Goal: Information Seeking & Learning: Check status

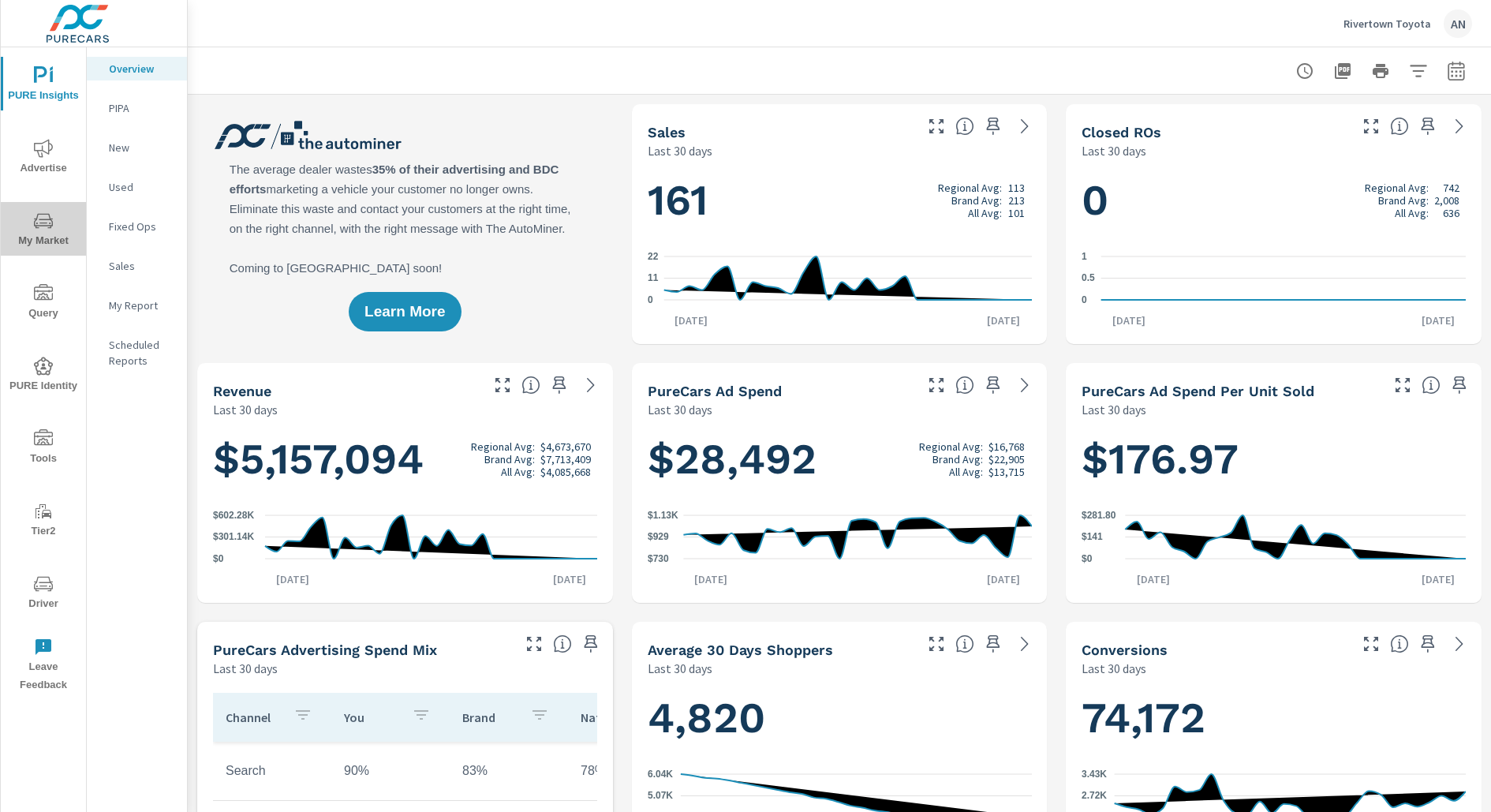
click at [37, 216] on icon "nav menu" at bounding box center [43, 220] width 19 height 15
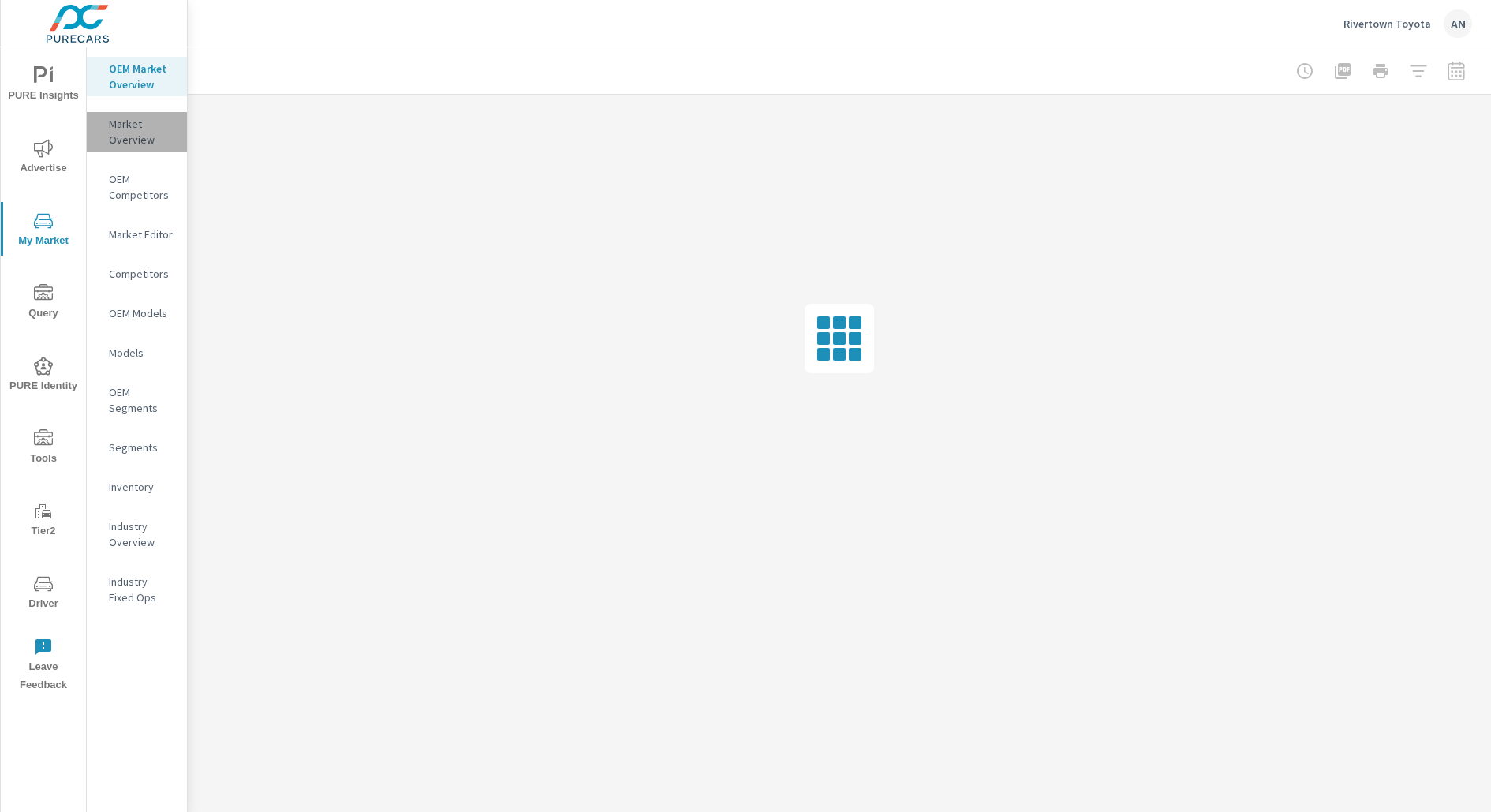
click at [149, 143] on p "Market Overview" at bounding box center [141, 131] width 65 height 31
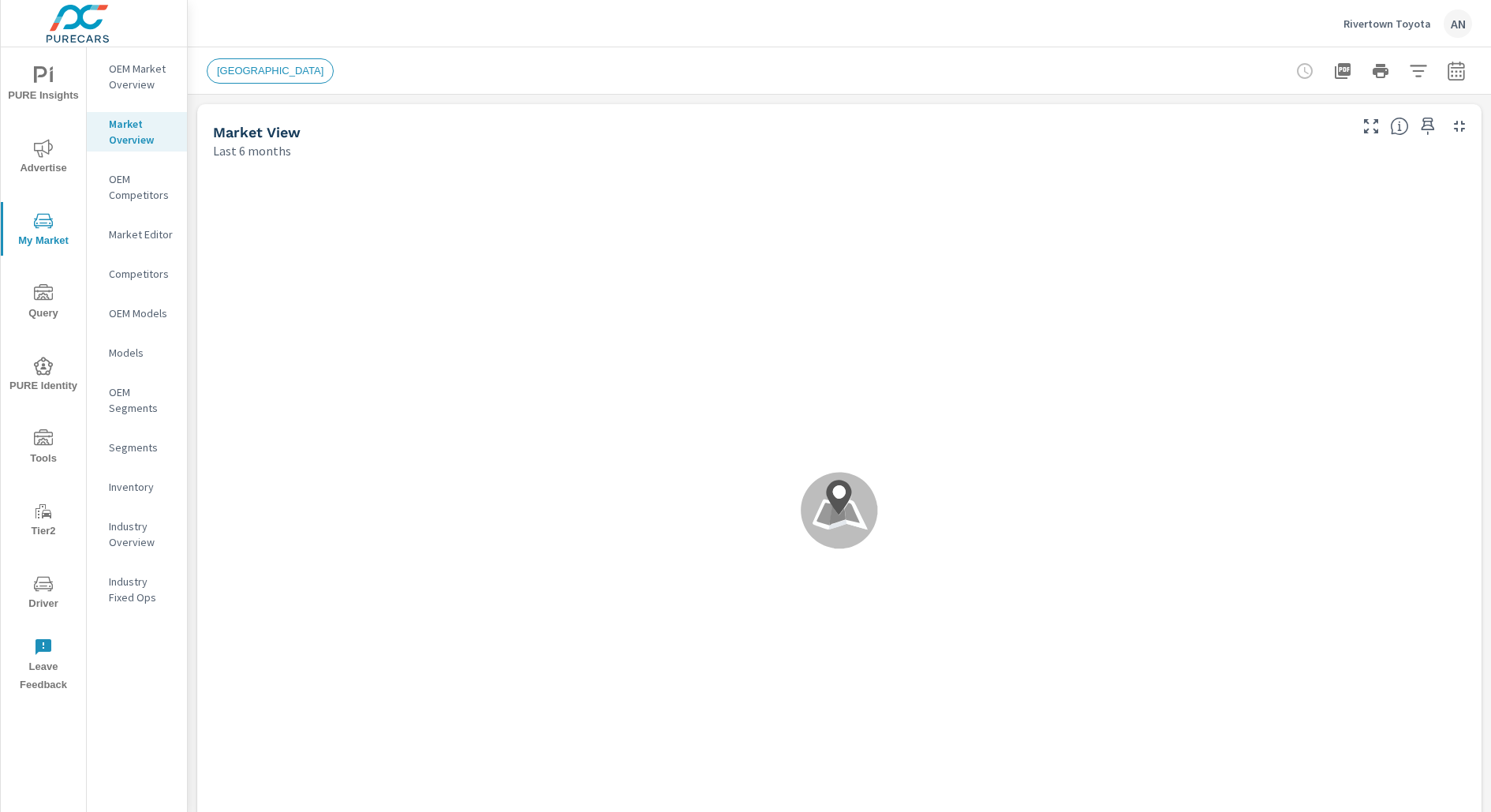
click at [143, 72] on p "OEM Market Overview" at bounding box center [141, 76] width 65 height 31
click at [1460, 77] on icon "button" at bounding box center [1457, 71] width 19 height 19
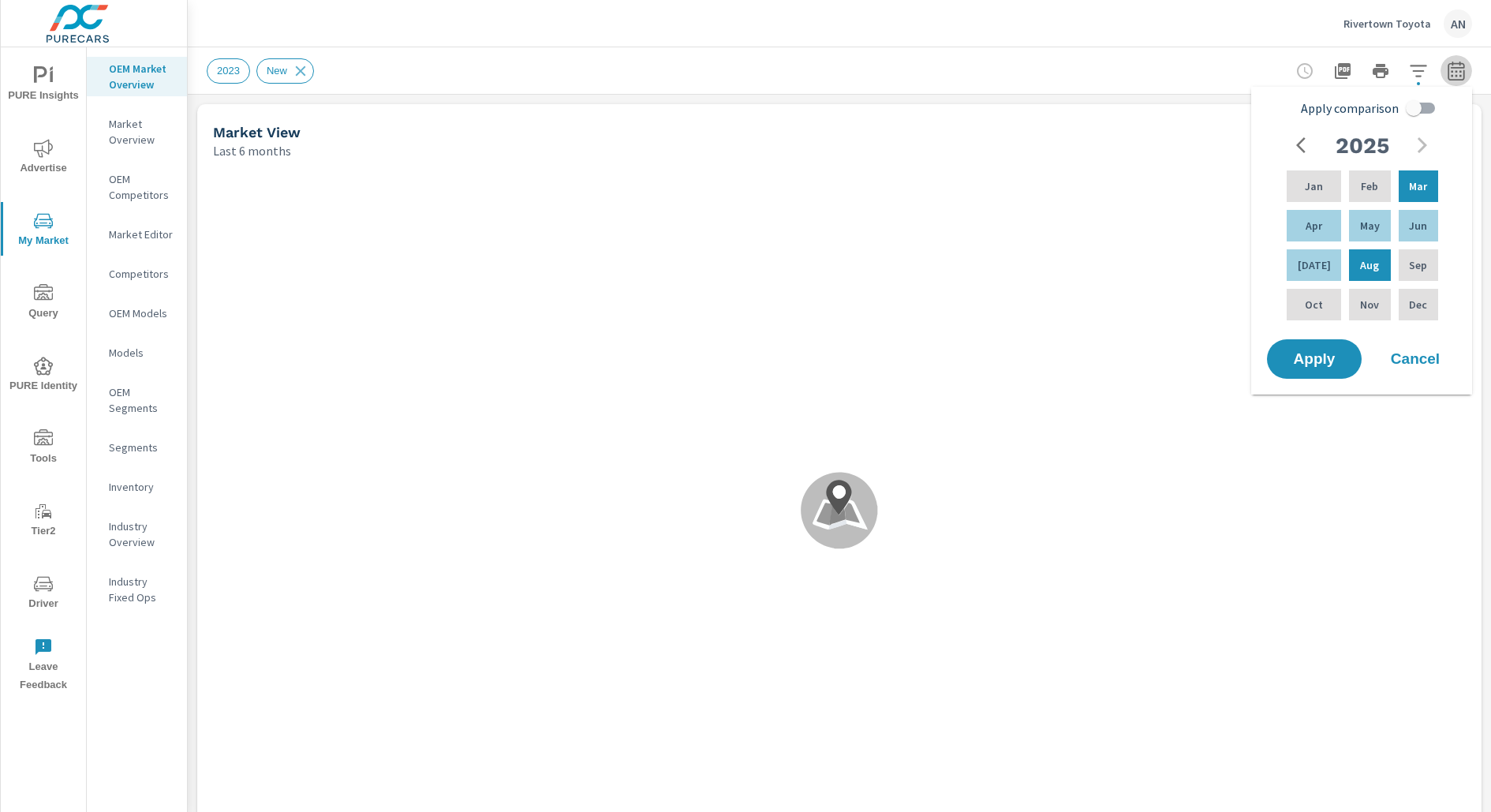
click at [1460, 77] on icon "button" at bounding box center [1457, 71] width 19 height 19
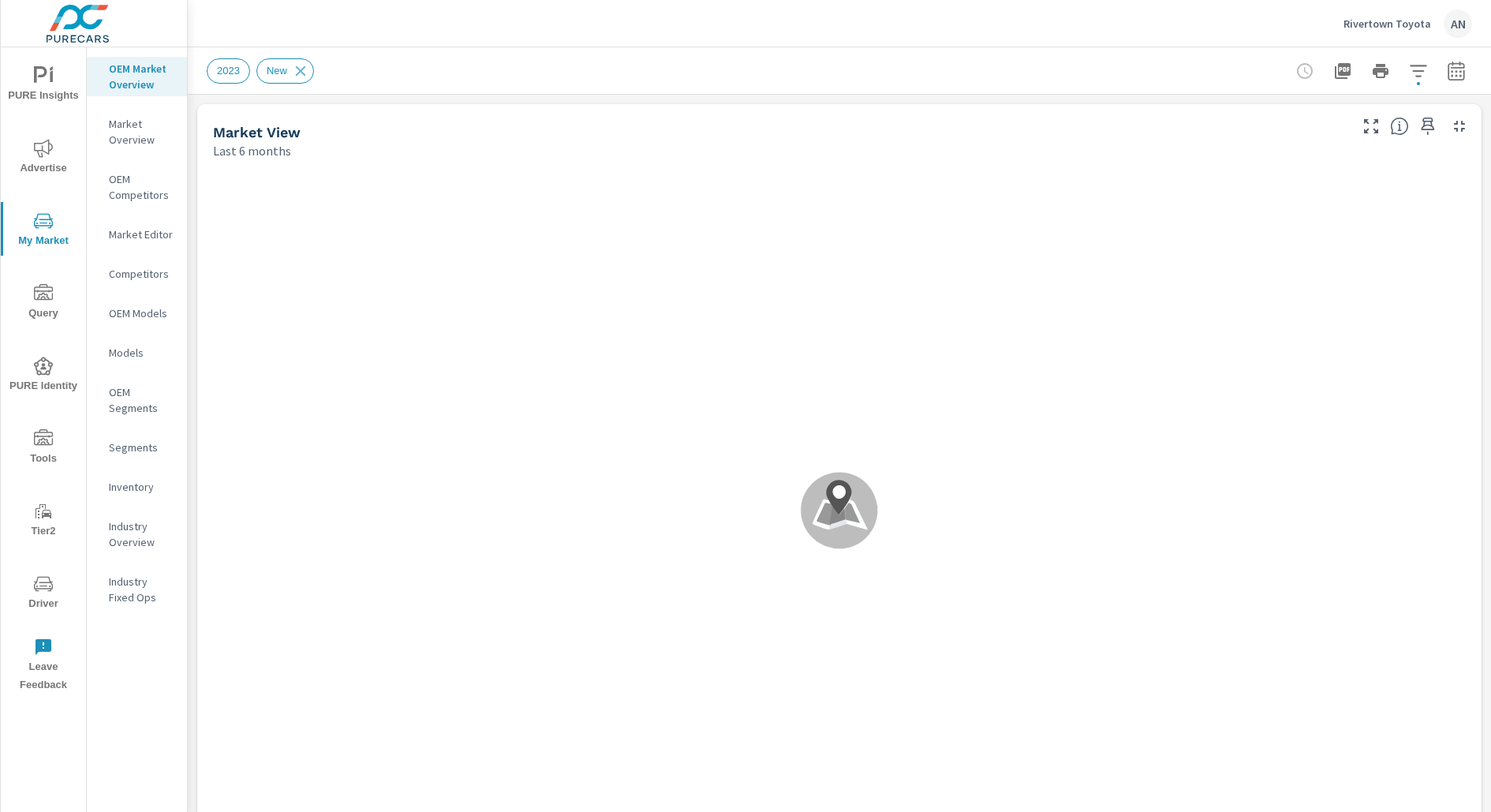
click at [1143, 126] on div "Market View" at bounding box center [779, 131] width 1134 height 18
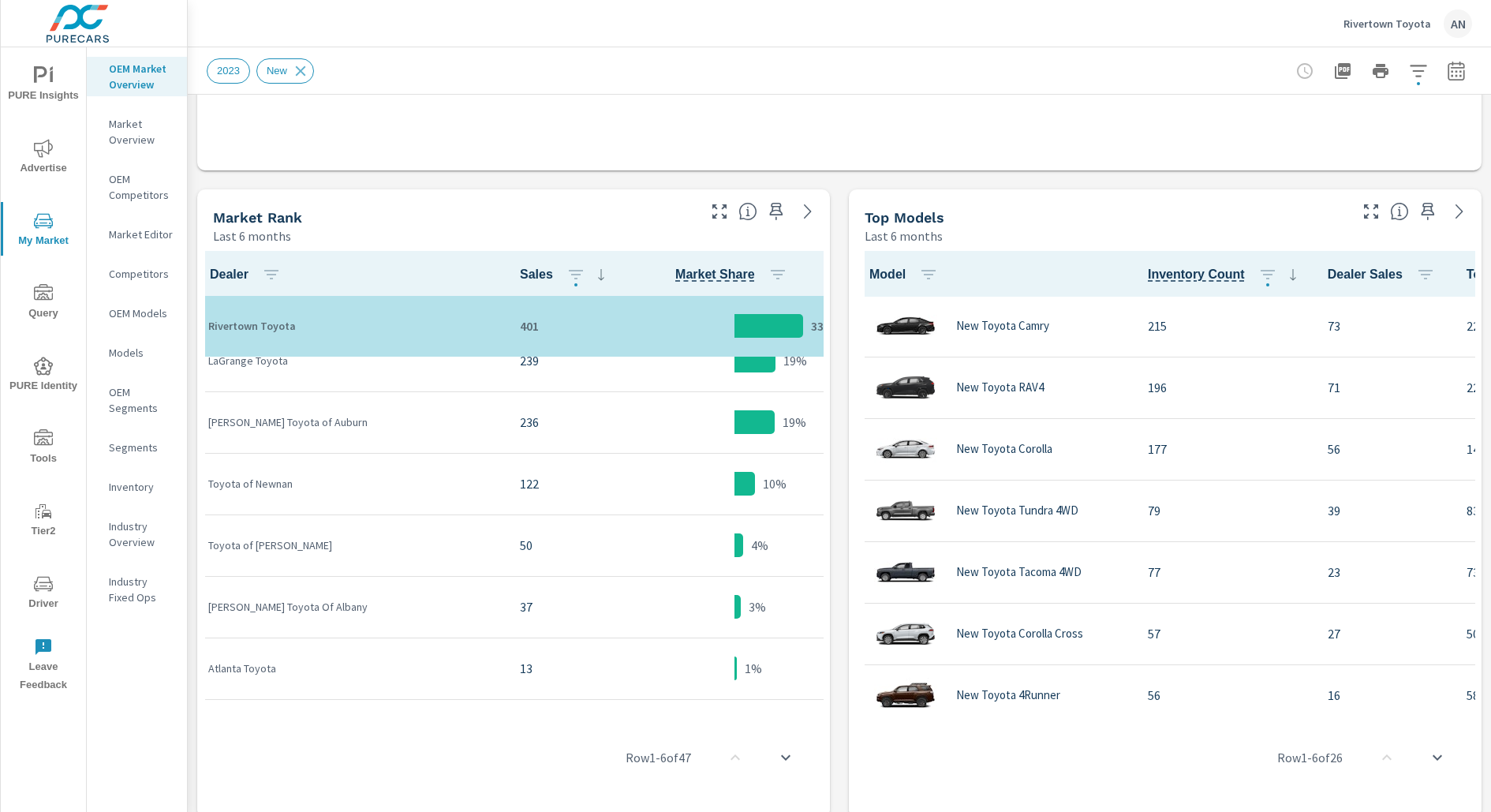
scroll to position [0, 8]
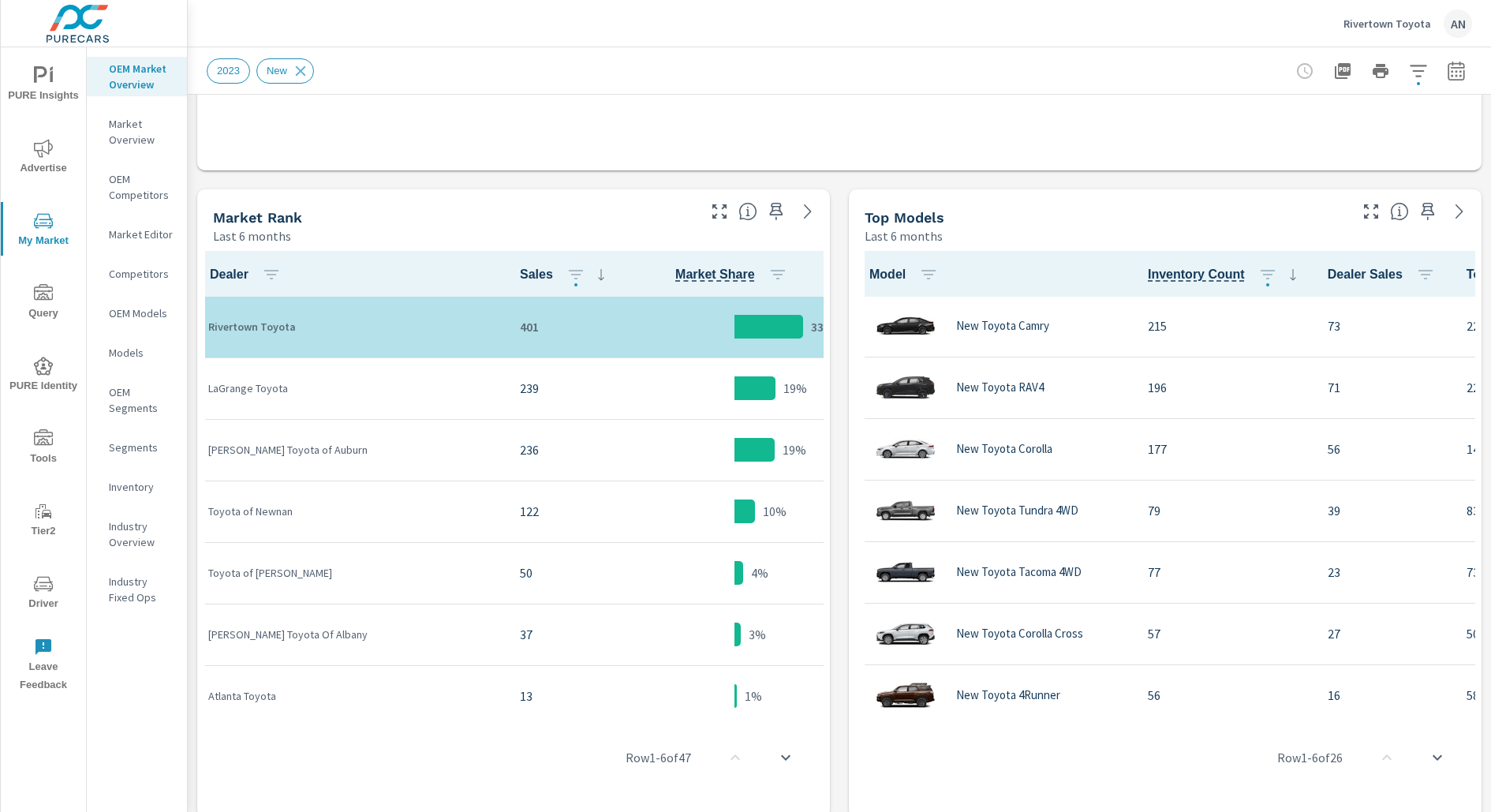
click at [1456, 69] on icon "button" at bounding box center [1457, 71] width 19 height 19
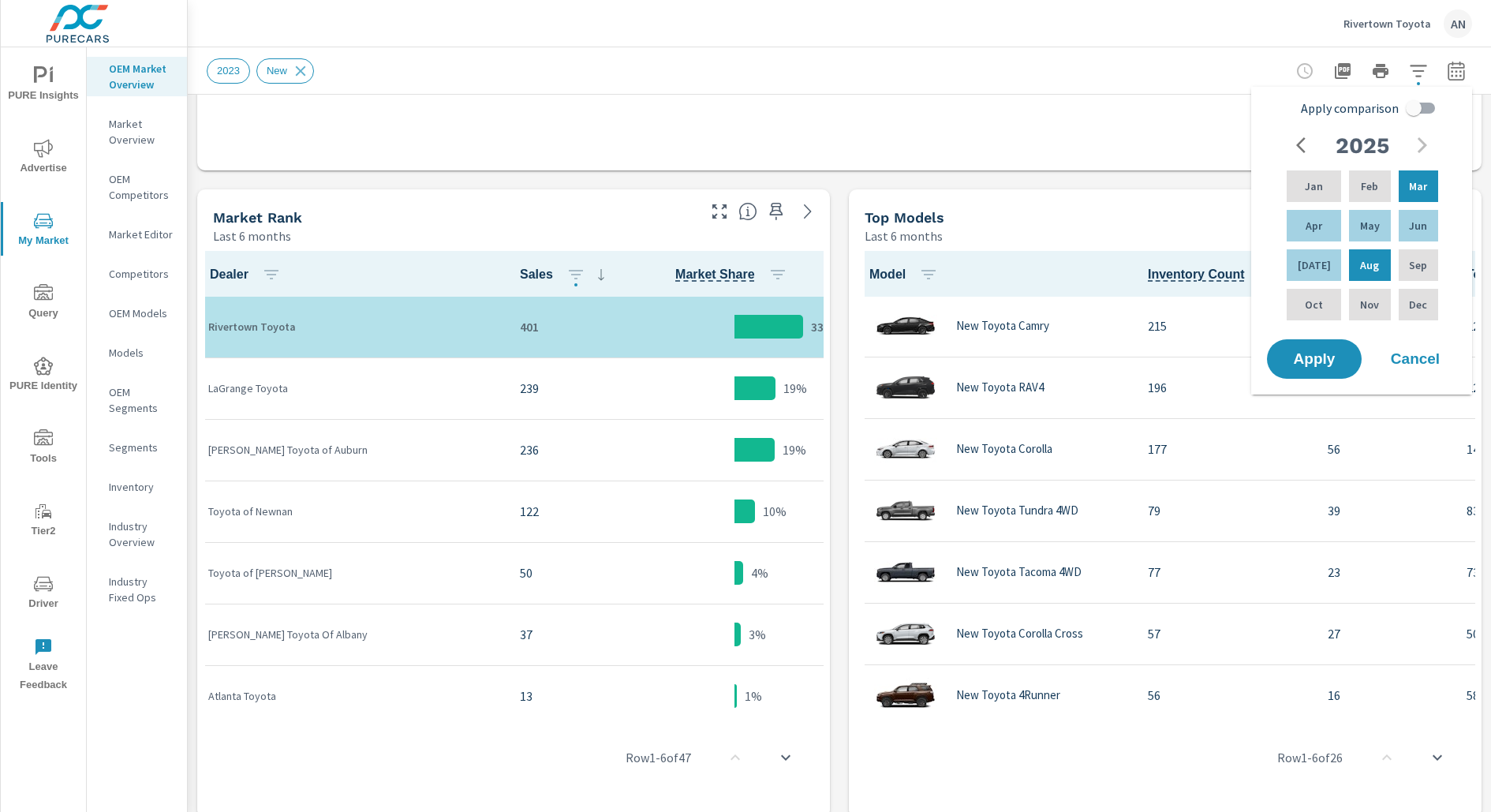
click at [1428, 106] on input "Apply comparison" at bounding box center [1413, 108] width 90 height 30
checkbox input "true"
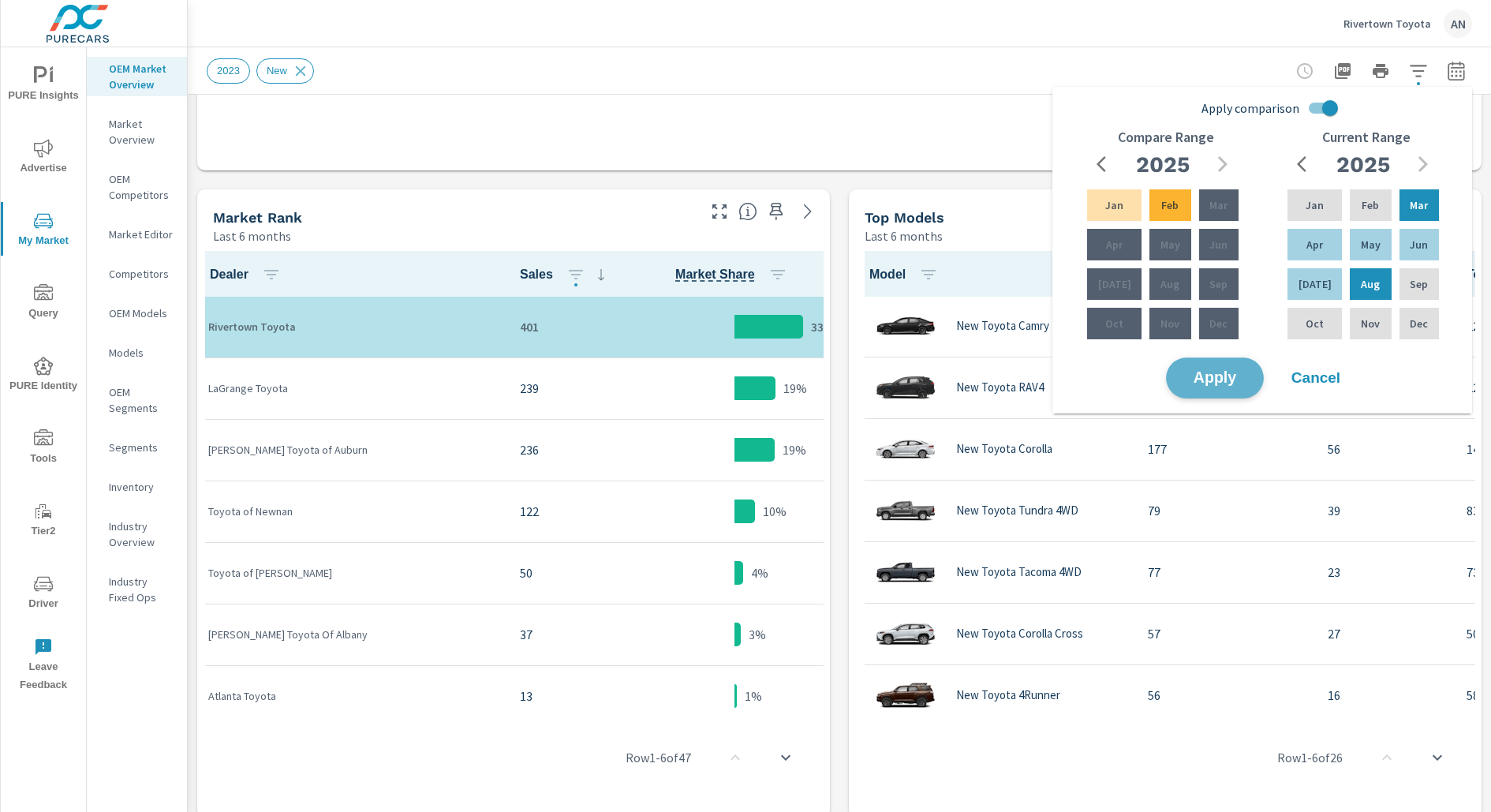
click at [1247, 357] on button "Apply" at bounding box center [1215, 377] width 97 height 41
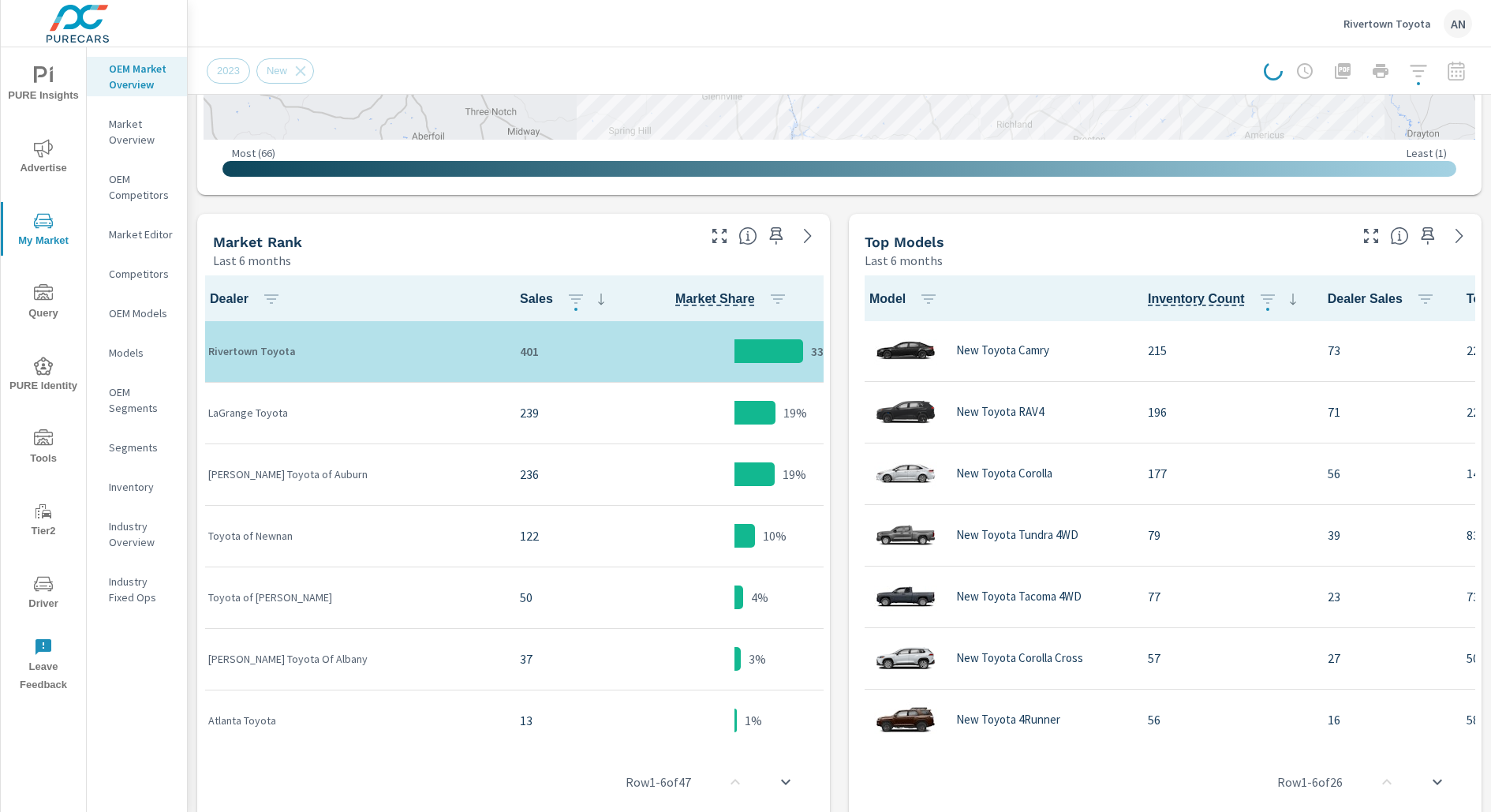
scroll to position [682, 0]
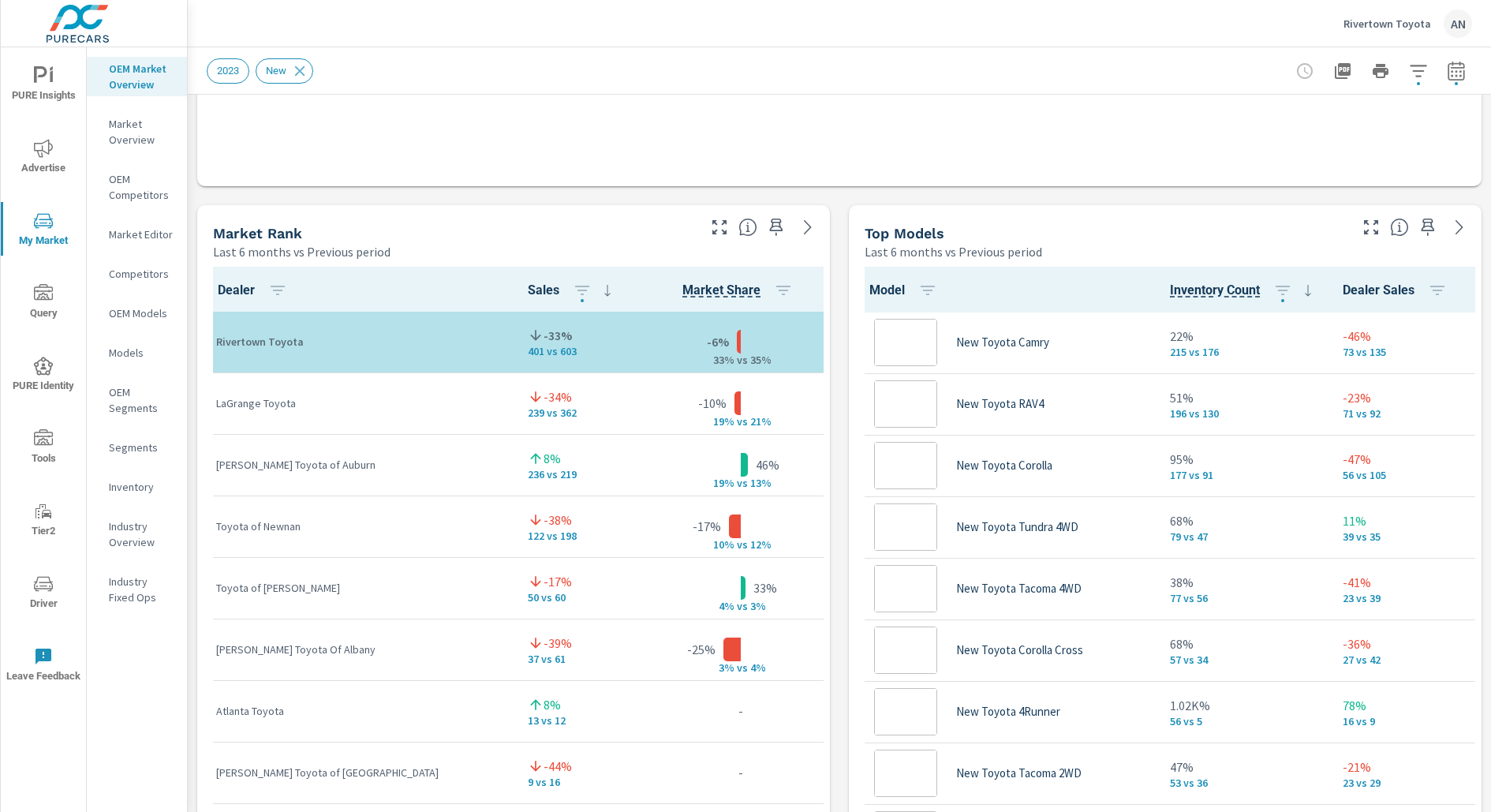
scroll to position [1, 0]
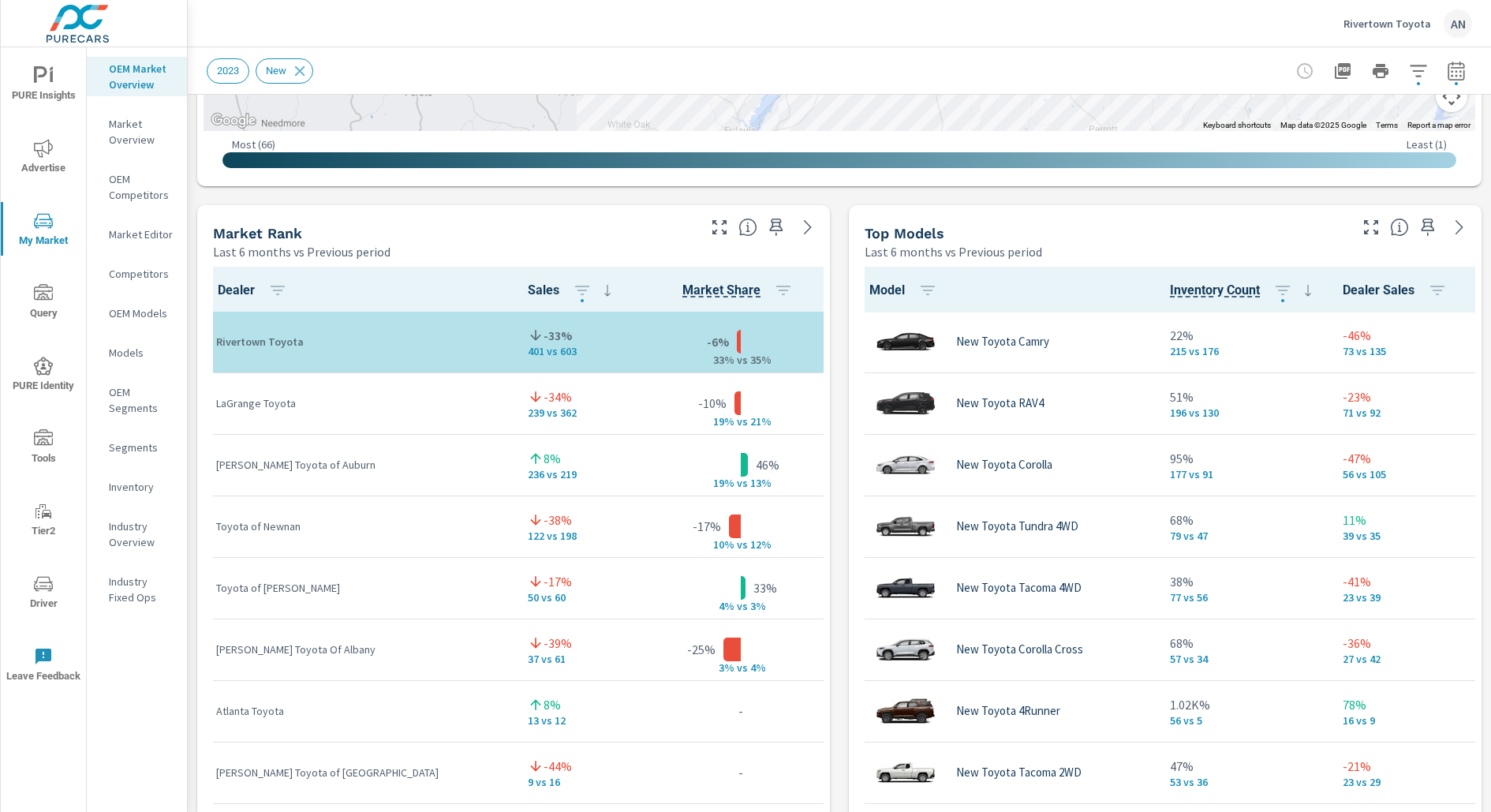
click at [830, 484] on div "Market View Last 6 months vs Previous period ← Move left → Move right ↑ Move up…" at bounding box center [840, 533] width 1304 height 2702
click at [847, 504] on div "Market View Last 6 months vs Previous period ← Move left → Move right ↑ Move up…" at bounding box center [840, 533] width 1304 height 2702
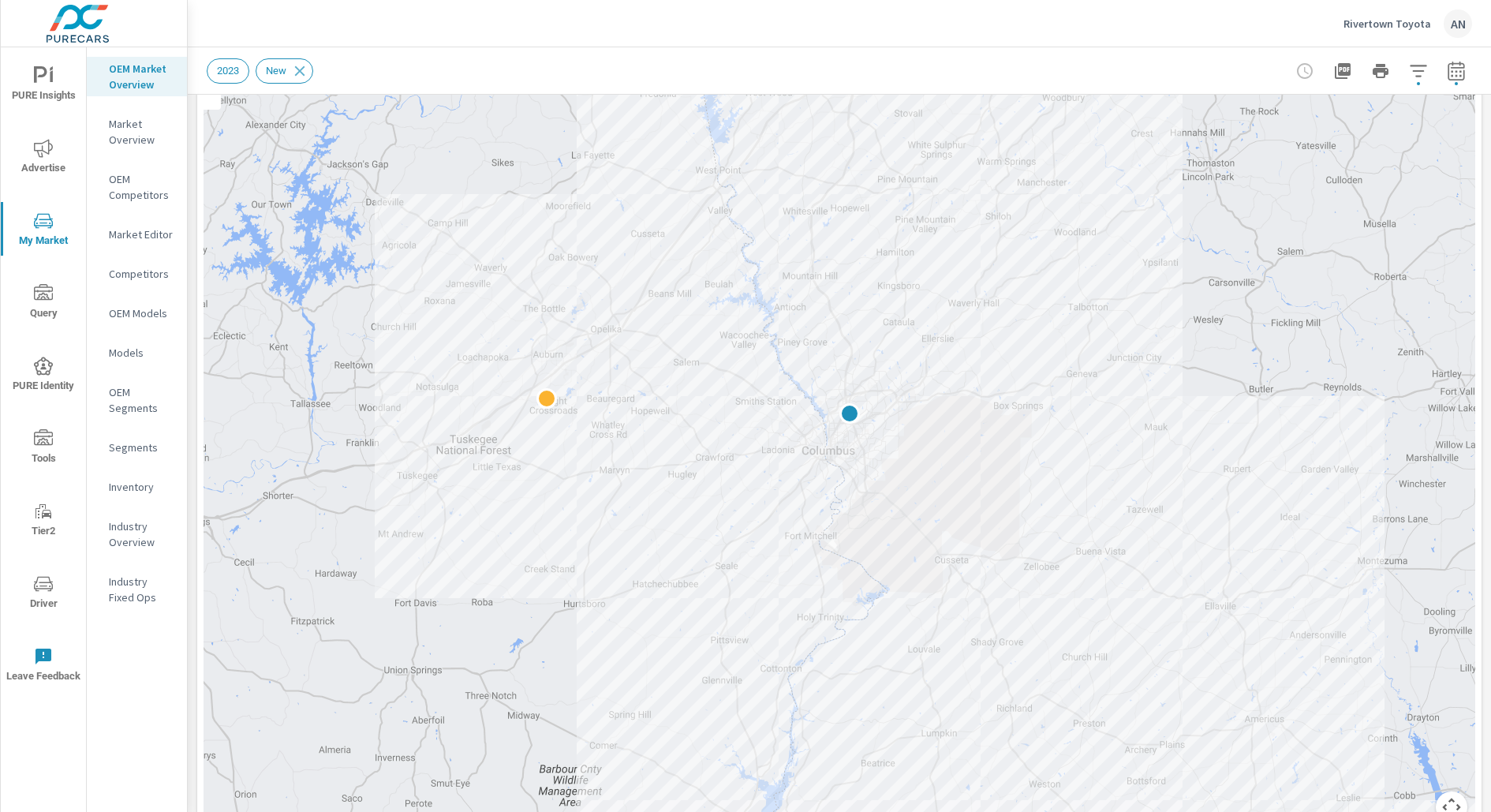
scroll to position [199, 0]
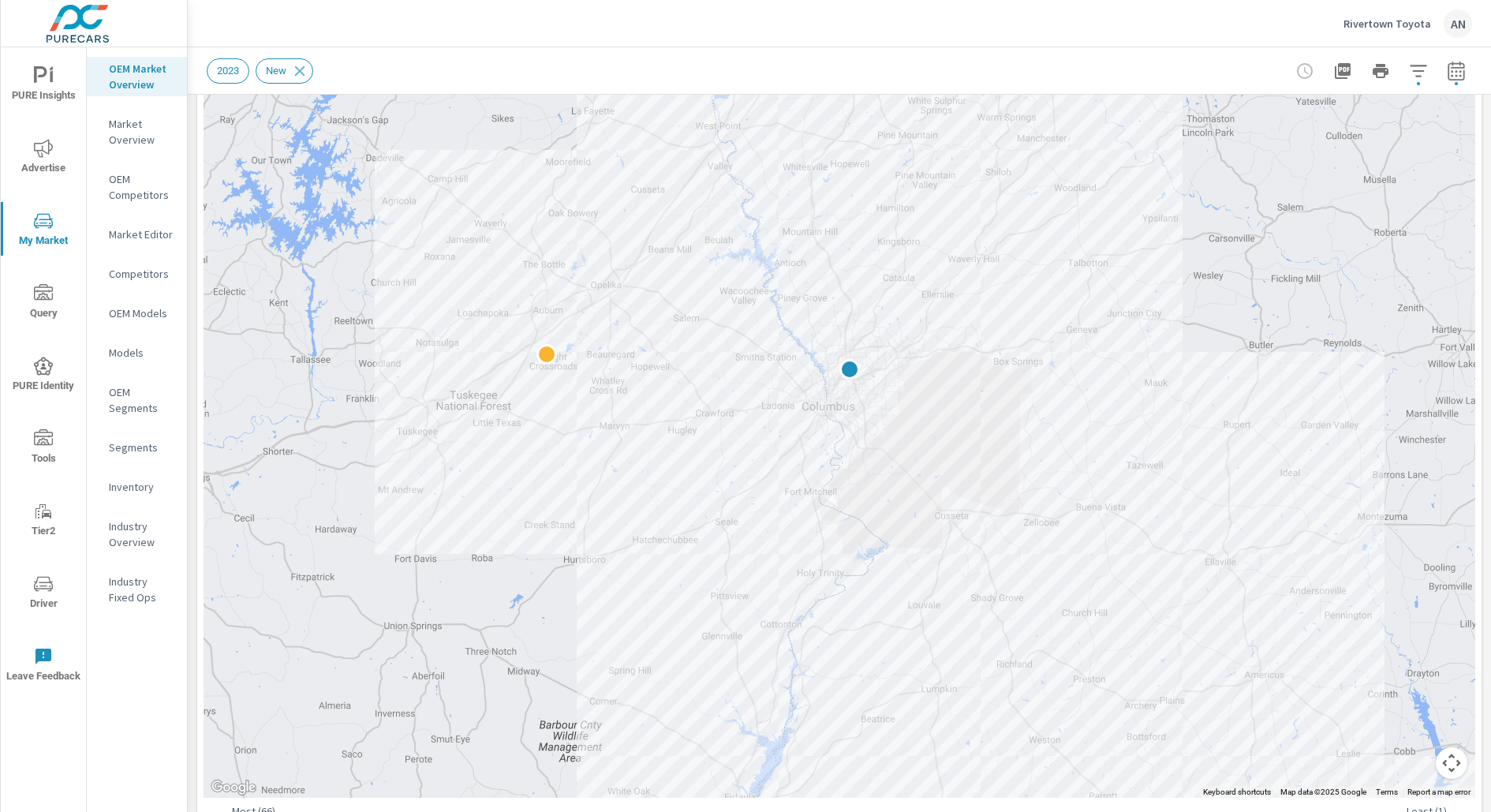
scroll to position [239, 0]
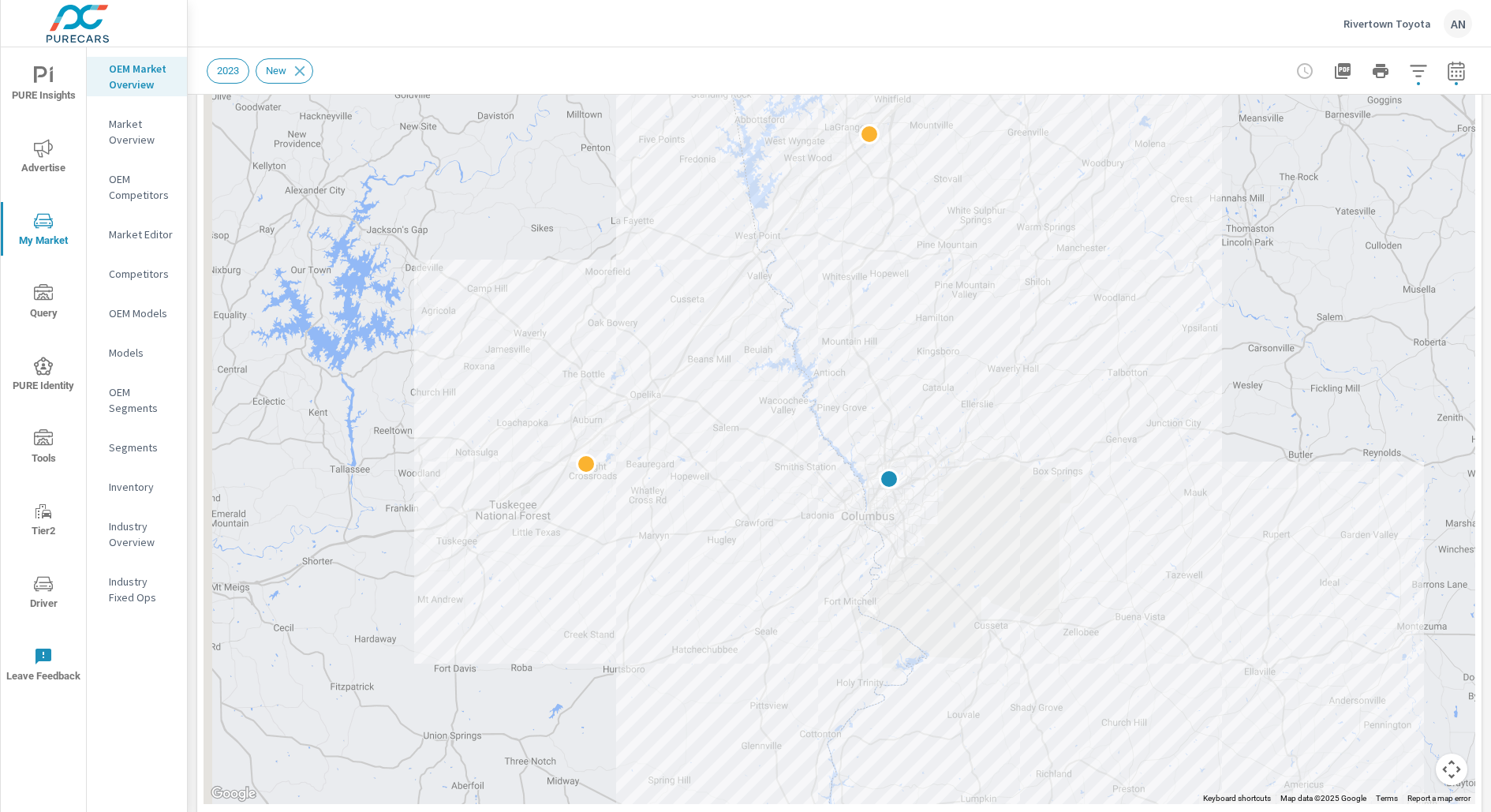
drag, startPoint x: 984, startPoint y: 265, endPoint x: 1011, endPoint y: 369, distance: 107.4
click at [1011, 369] on div at bounding box center [839, 365] width 1272 height 877
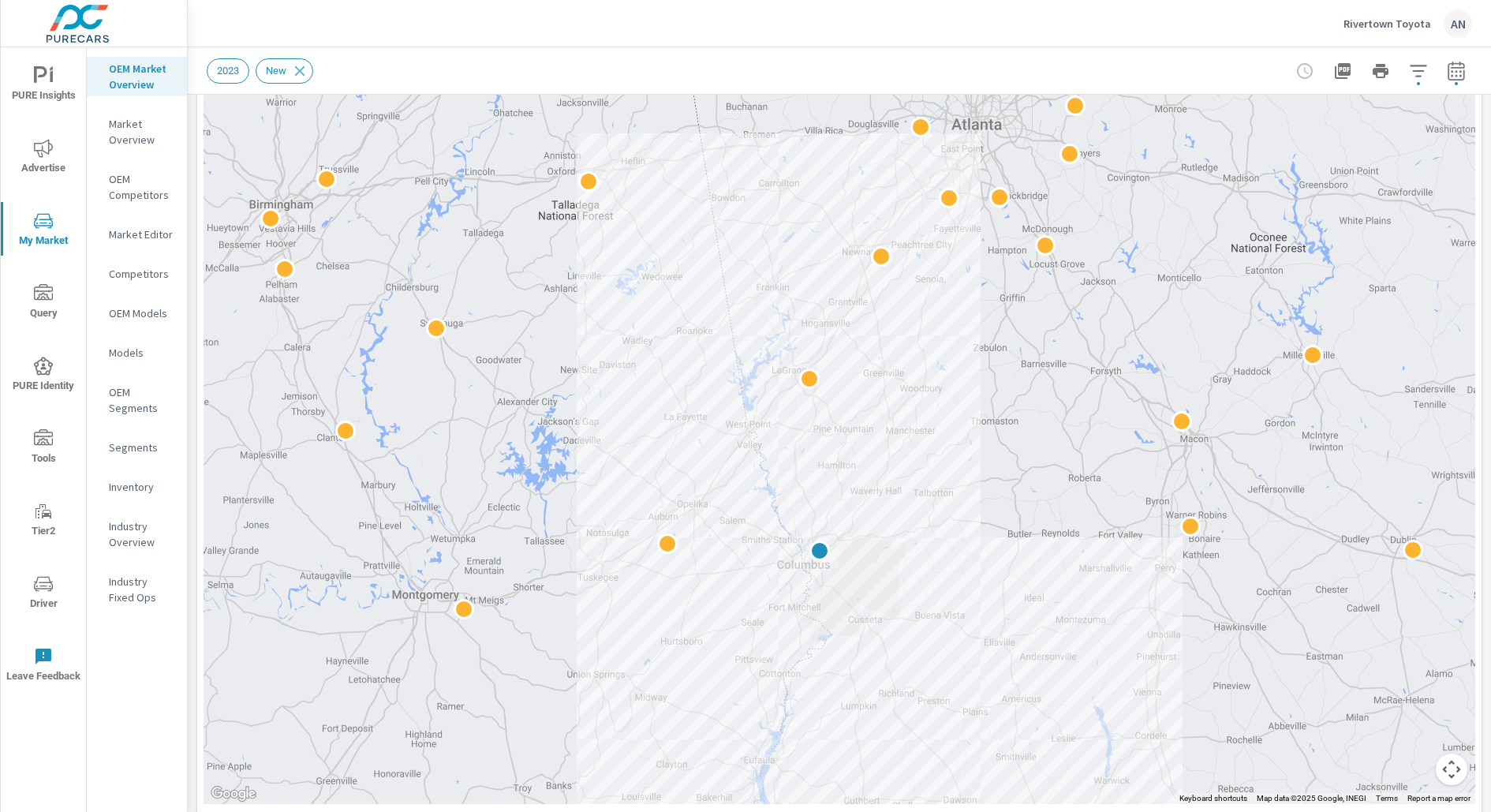
drag, startPoint x: 1332, startPoint y: 433, endPoint x: 1115, endPoint y: 517, distance: 232.7
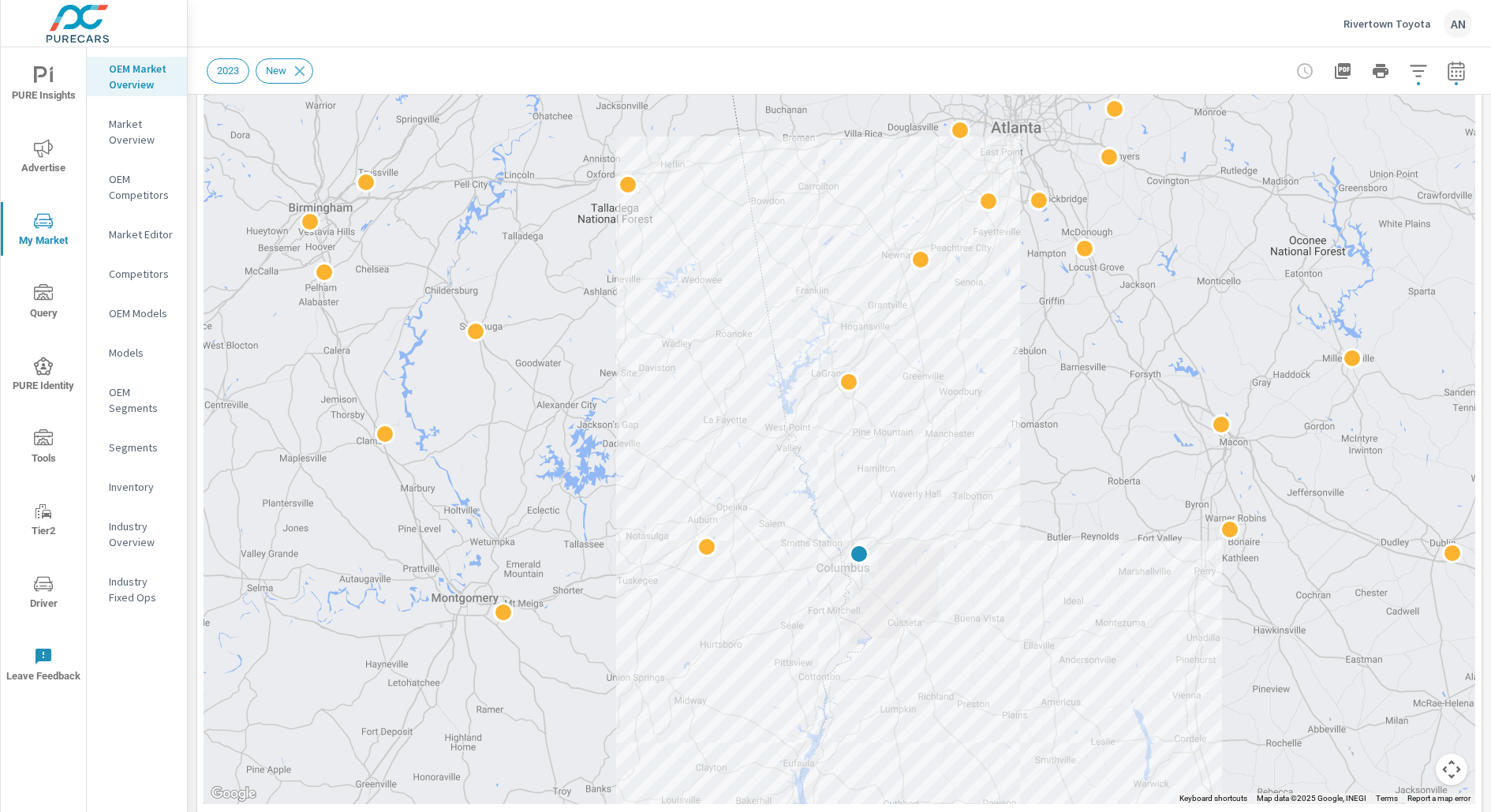
drag, startPoint x: 990, startPoint y: 508, endPoint x: 1066, endPoint y: 511, distance: 76.1
click at [1069, 512] on div at bounding box center [1495, 757] width 1193 height 775
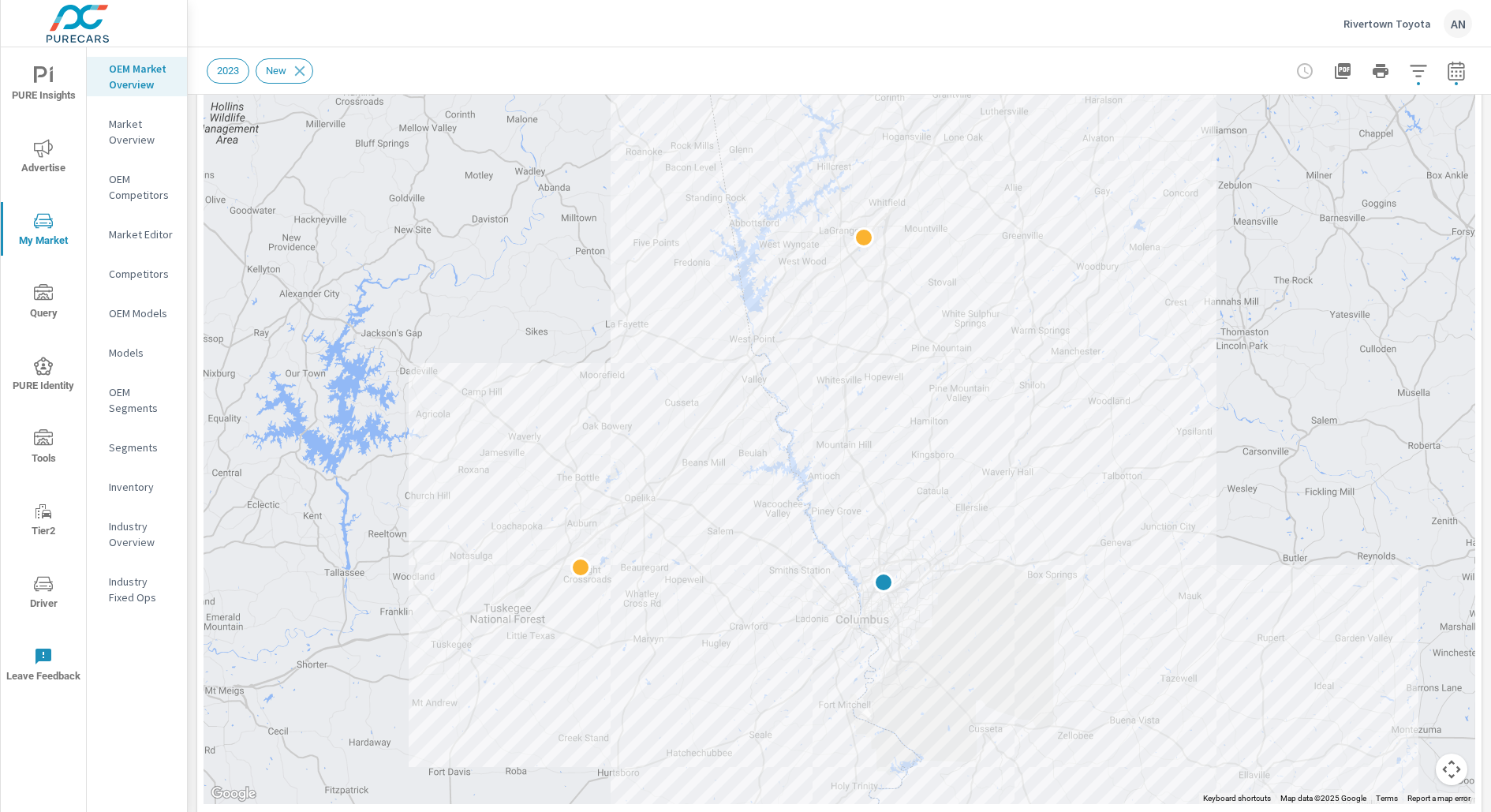
drag, startPoint x: 999, startPoint y: 433, endPoint x: 1206, endPoint y: 365, distance: 217.9
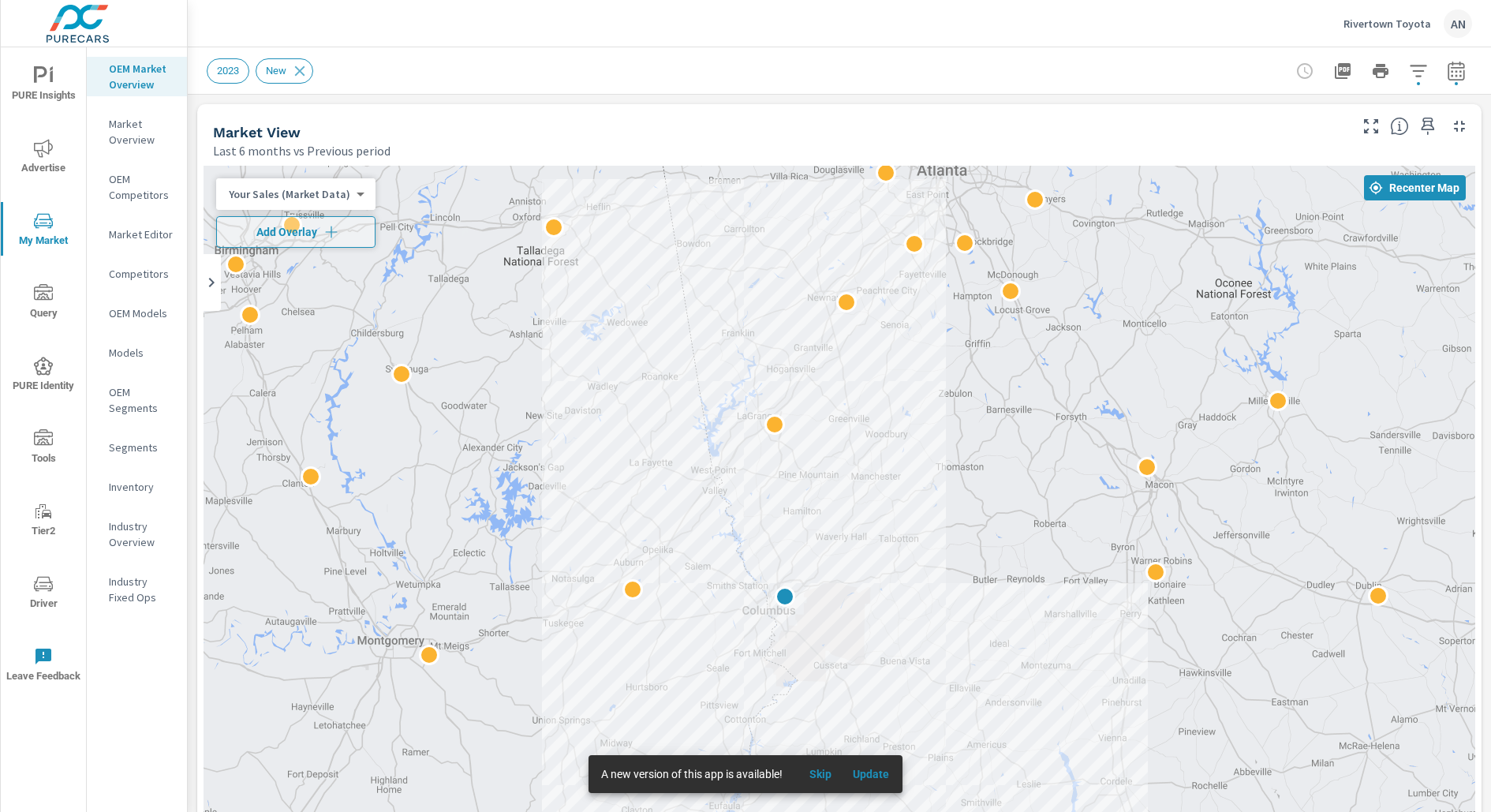
click at [1370, 34] on div "Rivertown Toyota AN" at bounding box center [1408, 24] width 129 height 28
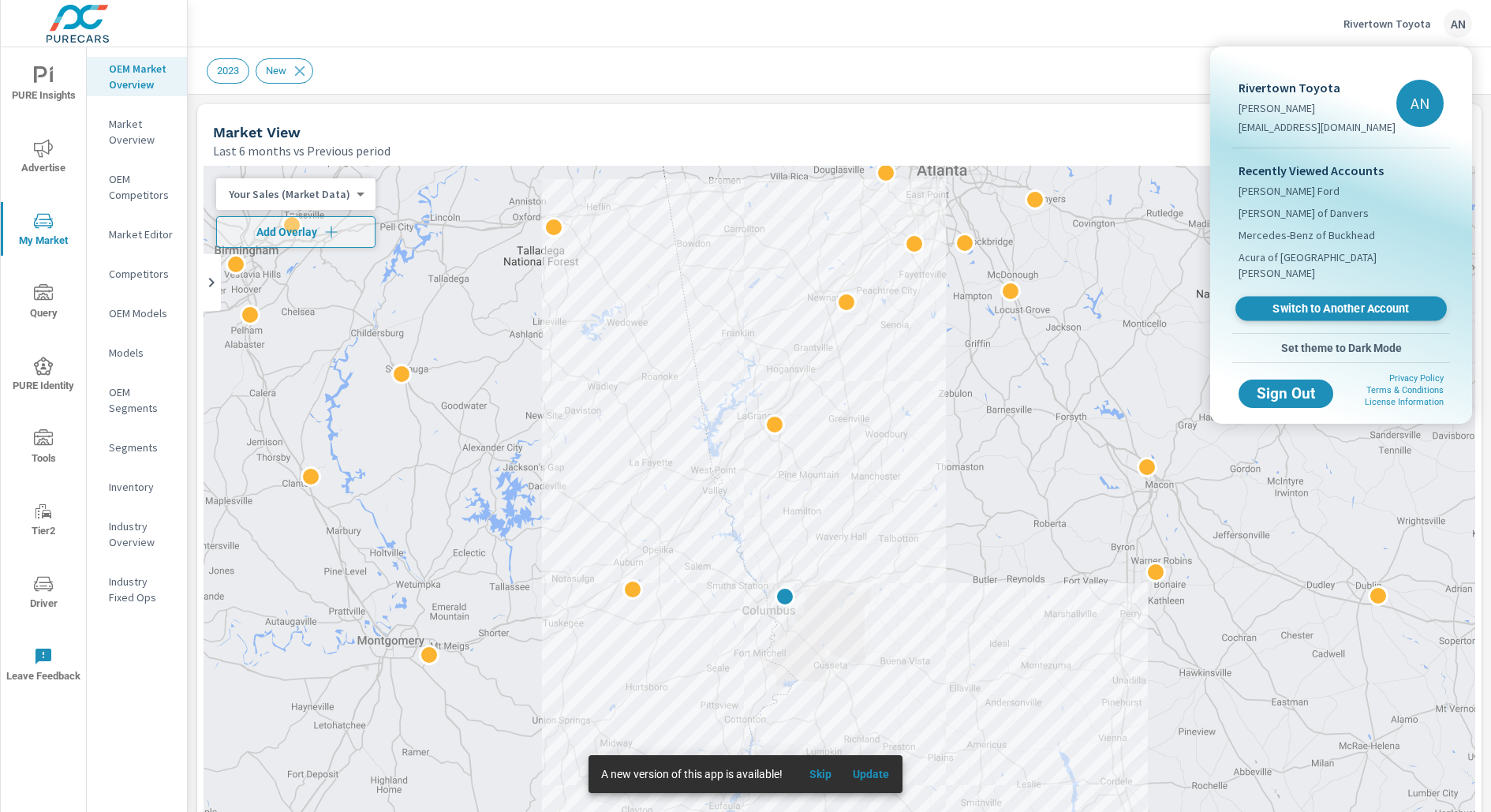
click at [1319, 302] on span "Switch to Another Account" at bounding box center [1341, 309] width 193 height 15
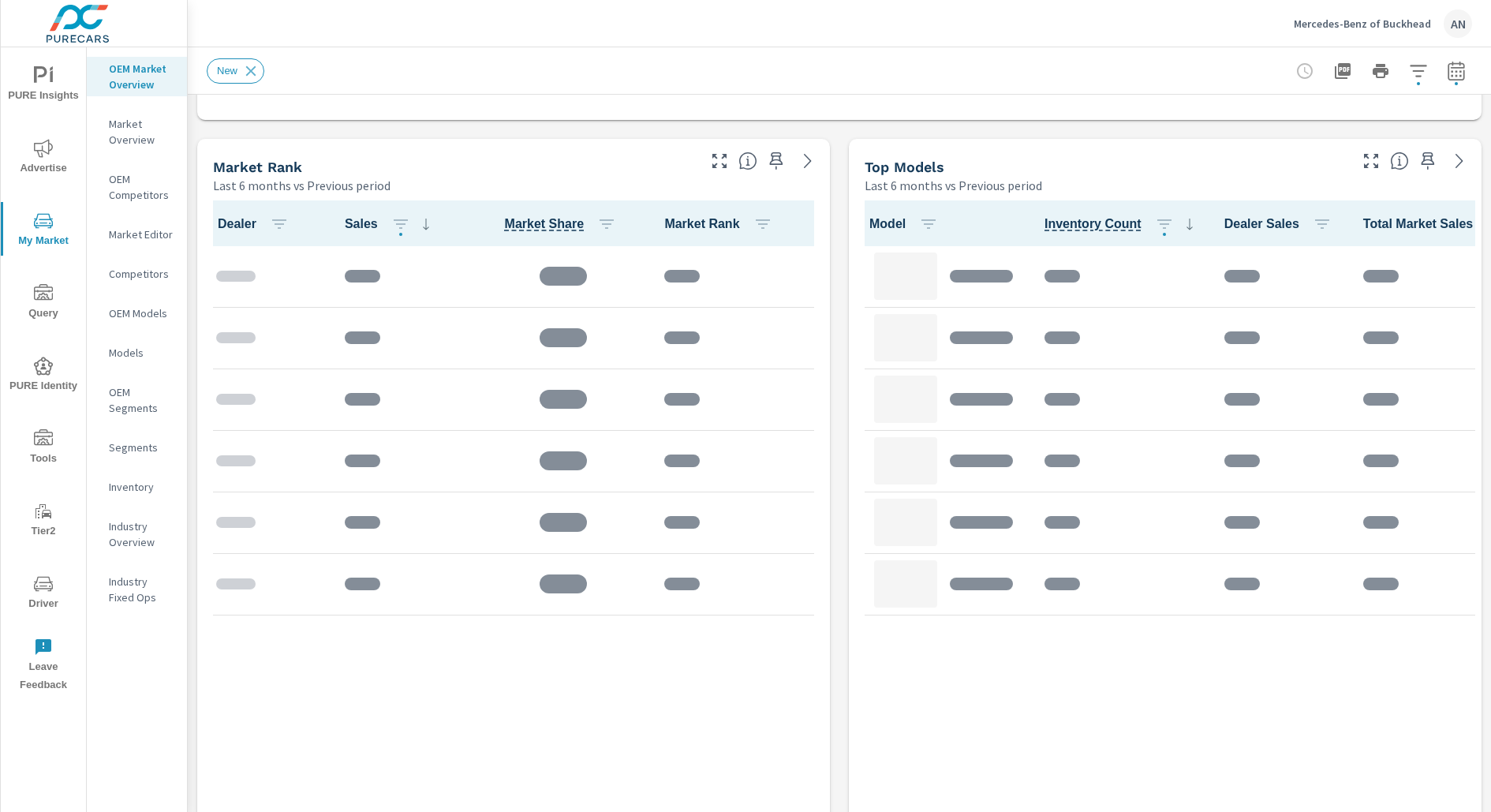
scroll to position [1706, 0]
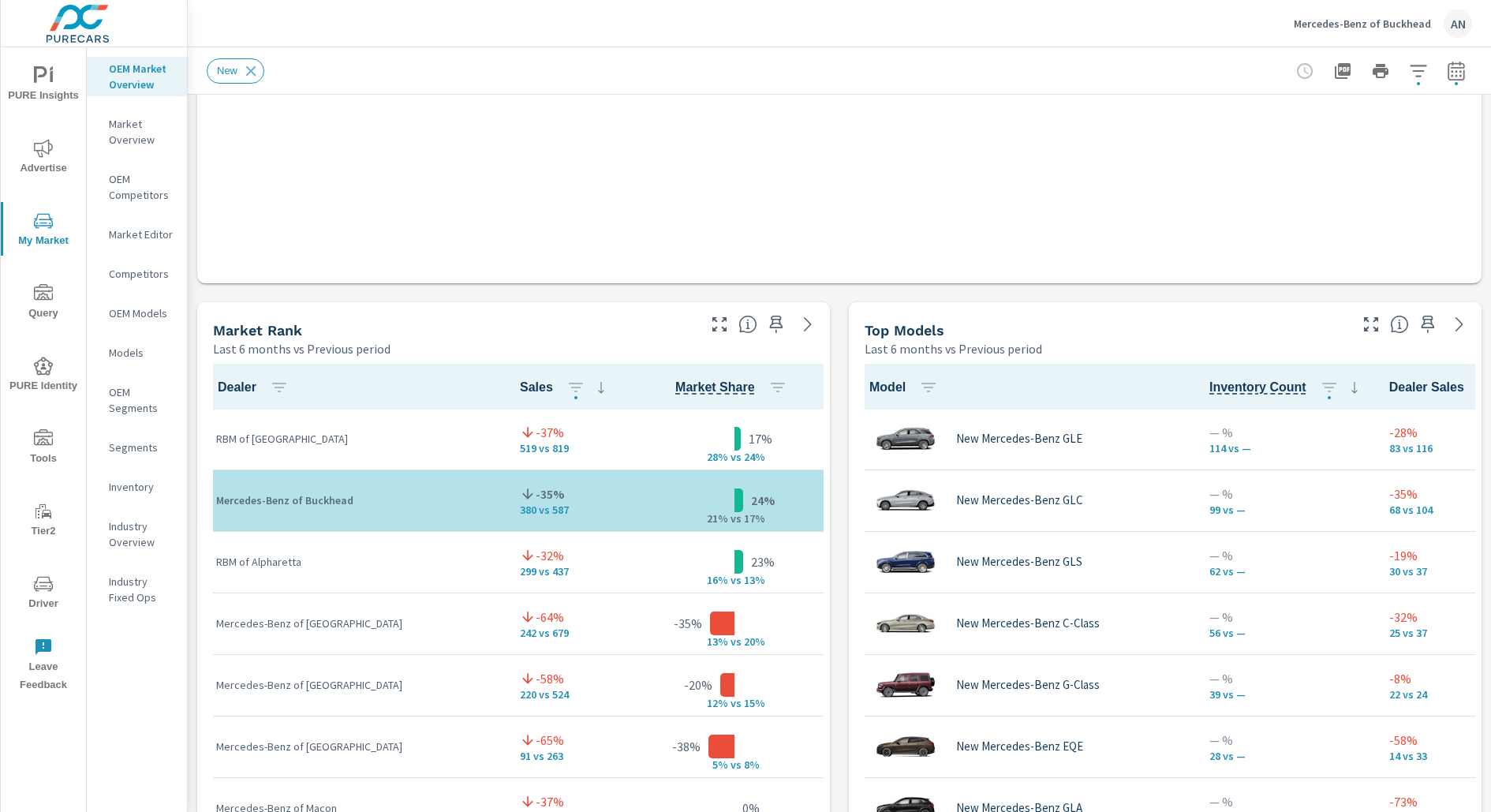
scroll to position [1, 0]
drag, startPoint x: 296, startPoint y: 445, endPoint x: 222, endPoint y: 442, distance: 74.1
click at [217, 442] on p "RBM of Atlanta" at bounding box center [355, 439] width 279 height 16
click at [269, 442] on p "RBM of Atlanta" at bounding box center [355, 439] width 279 height 16
click at [829, 456] on div "Dealer Sales Market Share Market Rank RBM of Atlanta -37% 519 vs 819 17% 28% v …" at bounding box center [513, 742] width 633 height 770
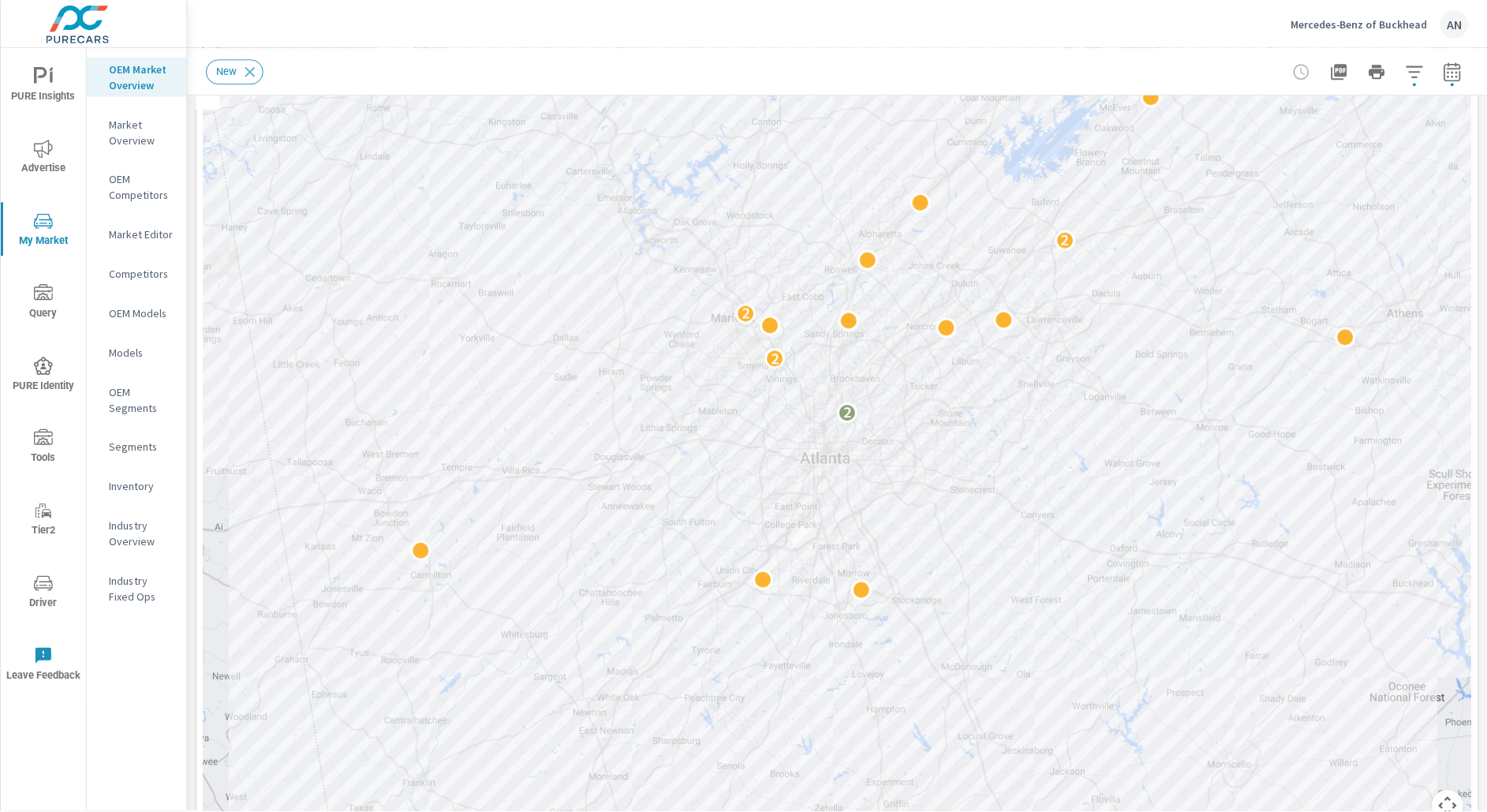
scroll to position [201, 0]
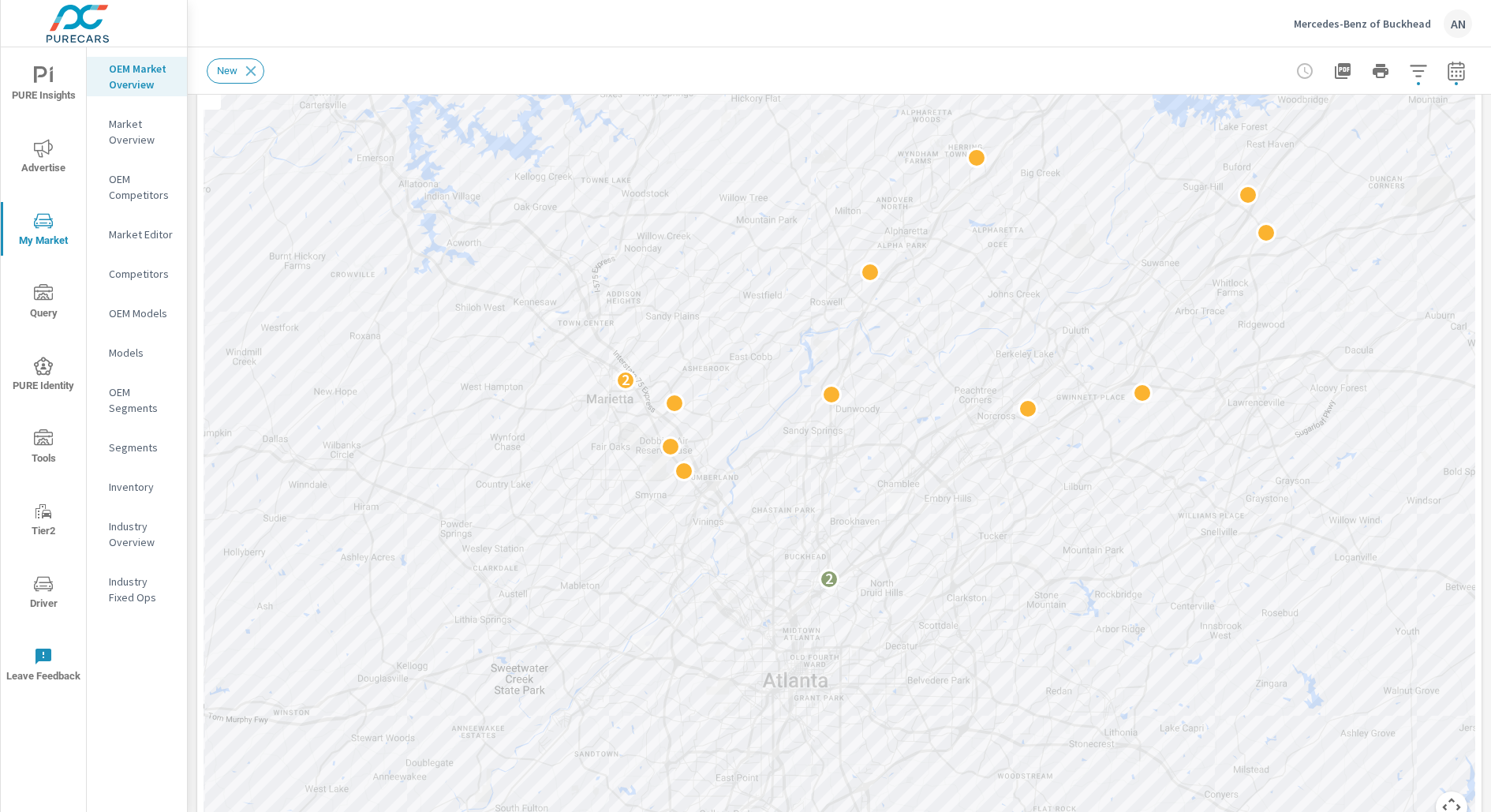
drag, startPoint x: 999, startPoint y: 410, endPoint x: 999, endPoint y: 575, distance: 165.0
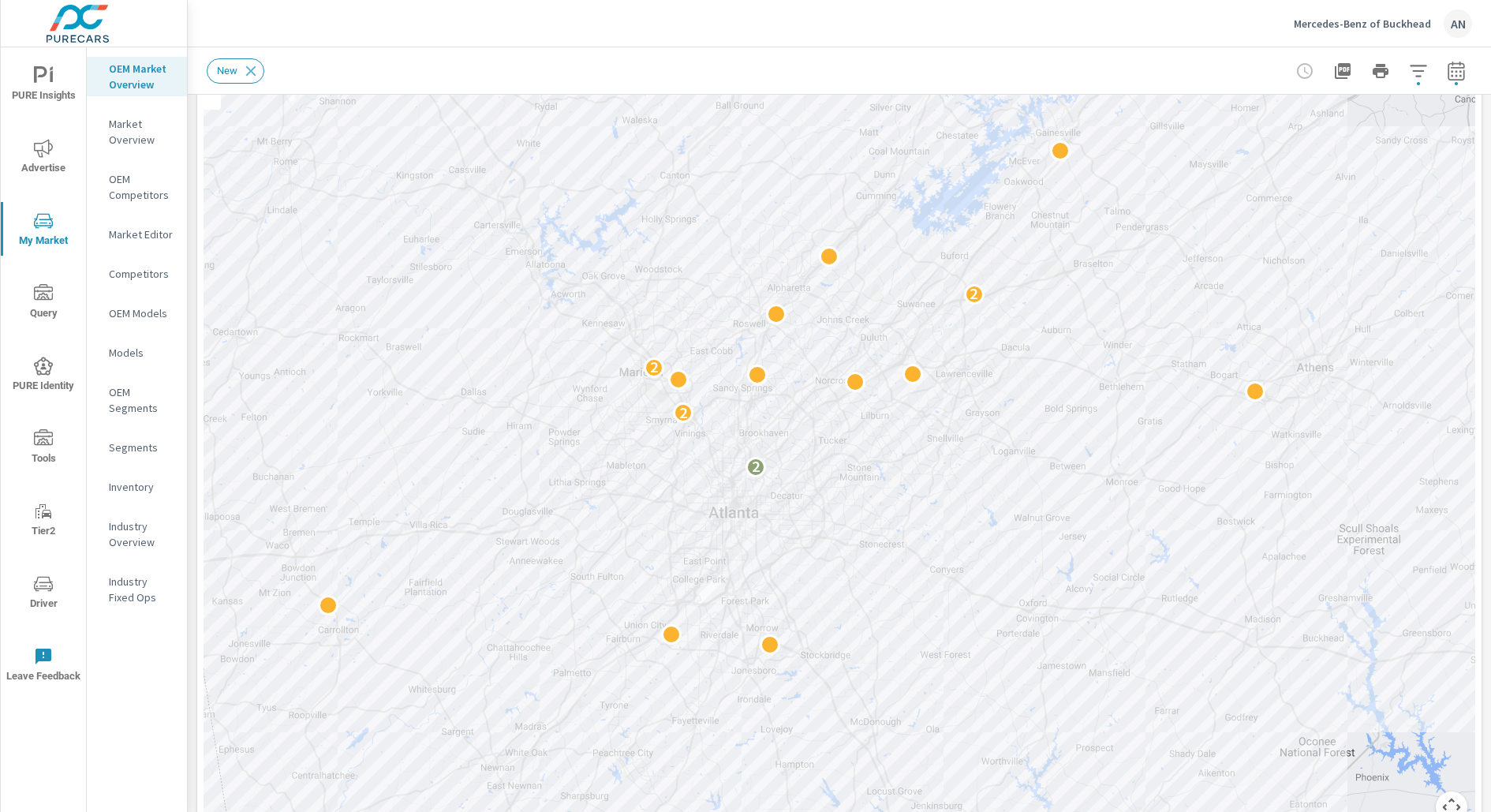
drag, startPoint x: 1222, startPoint y: 527, endPoint x: 1085, endPoint y: 513, distance: 137.7
click at [1086, 514] on div "2 2 2 2" at bounding box center [1308, 780] width 1193 height 775
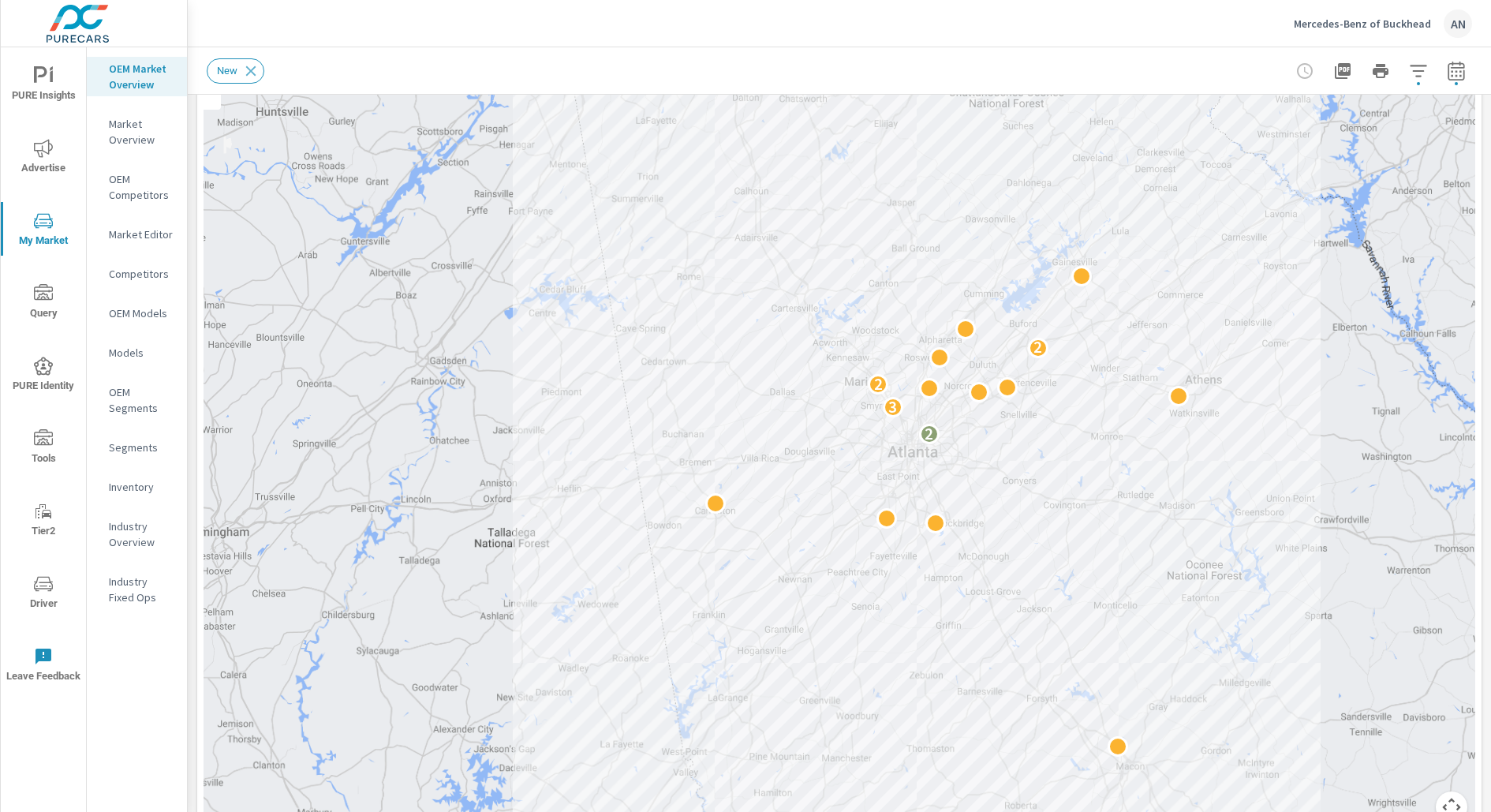
drag, startPoint x: 1090, startPoint y: 513, endPoint x: 1093, endPoint y: 456, distance: 57.1
click at [1097, 458] on div "2 3 2 2" at bounding box center [1444, 732] width 1193 height 775
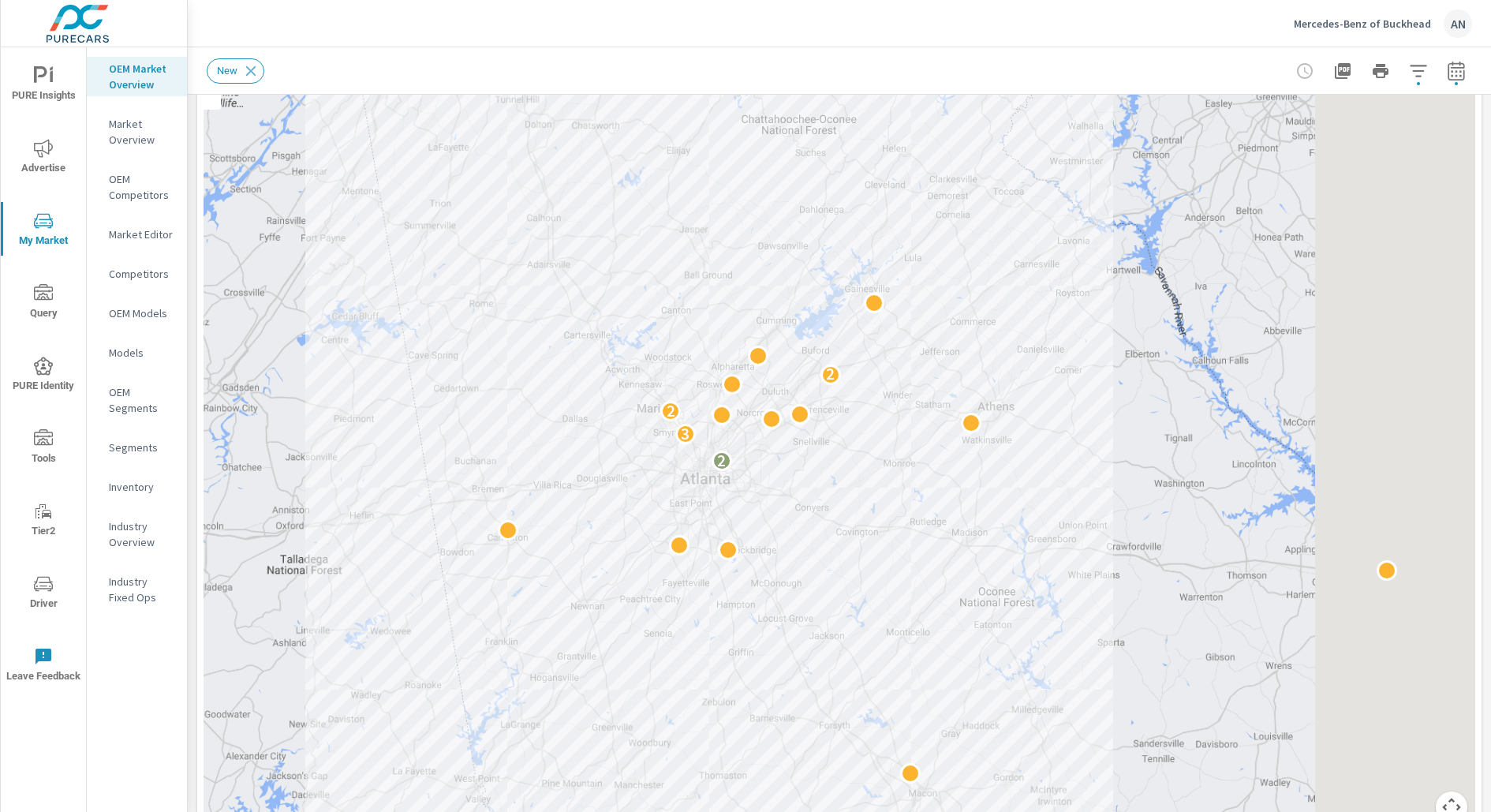
drag, startPoint x: 980, startPoint y: 673, endPoint x: 734, endPoint y: 689, distance: 246.5
click at [735, 689] on div "2 3 2 2" at bounding box center [1230, 810] width 1193 height 775
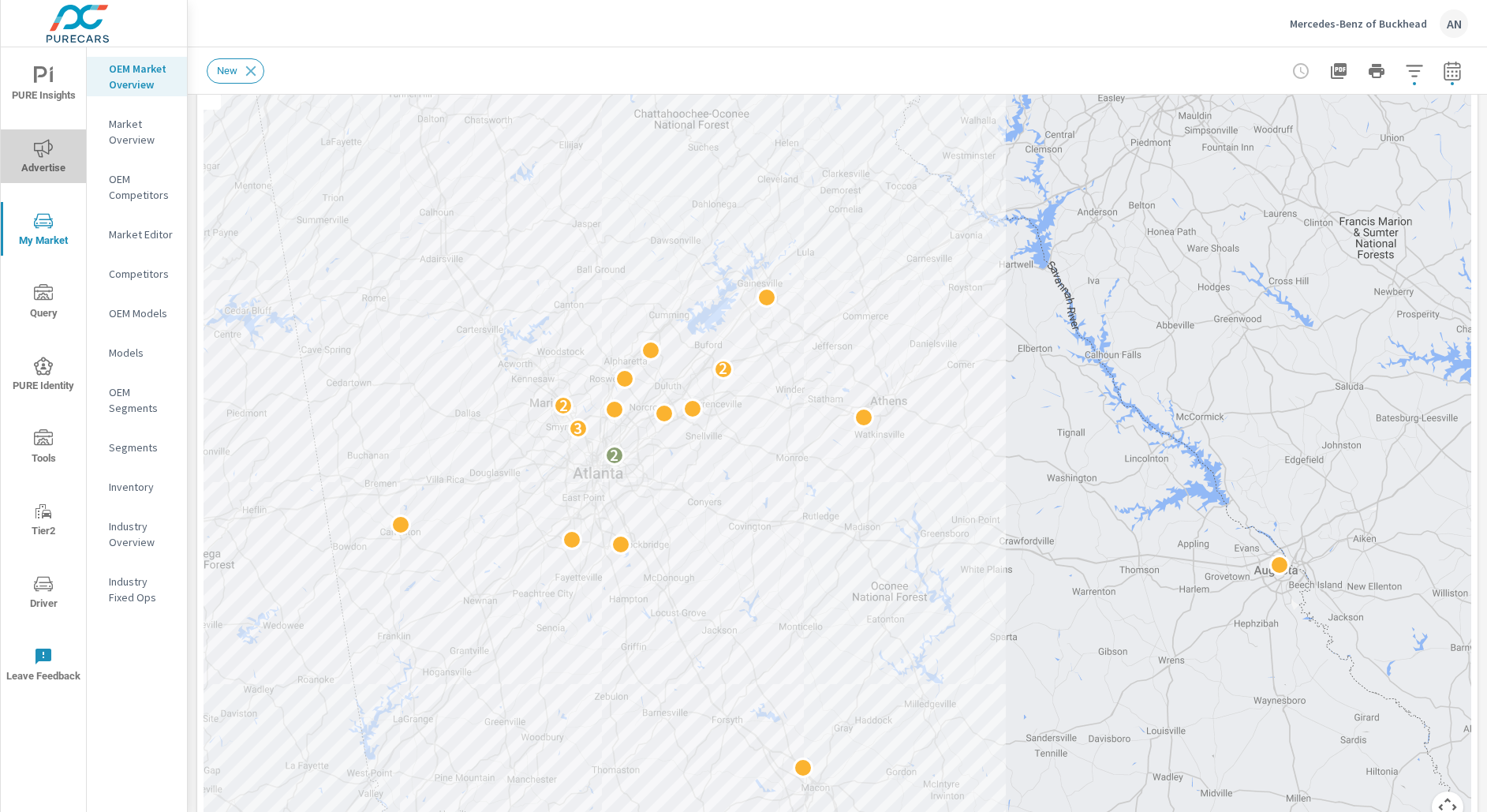
click at [41, 164] on span "Advertise" at bounding box center [43, 158] width 76 height 39
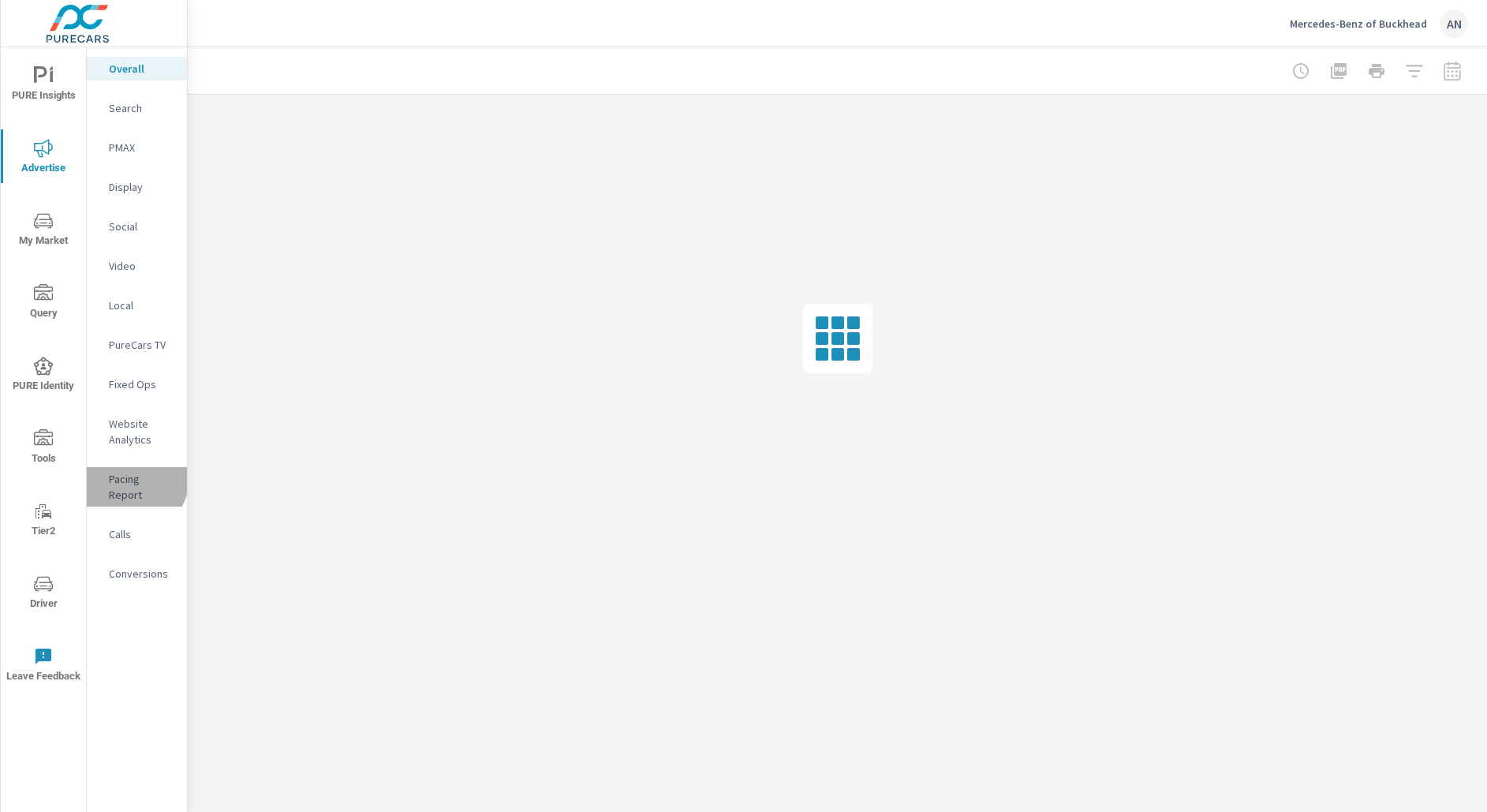
click at [122, 475] on p "Pacing Report" at bounding box center [141, 486] width 65 height 31
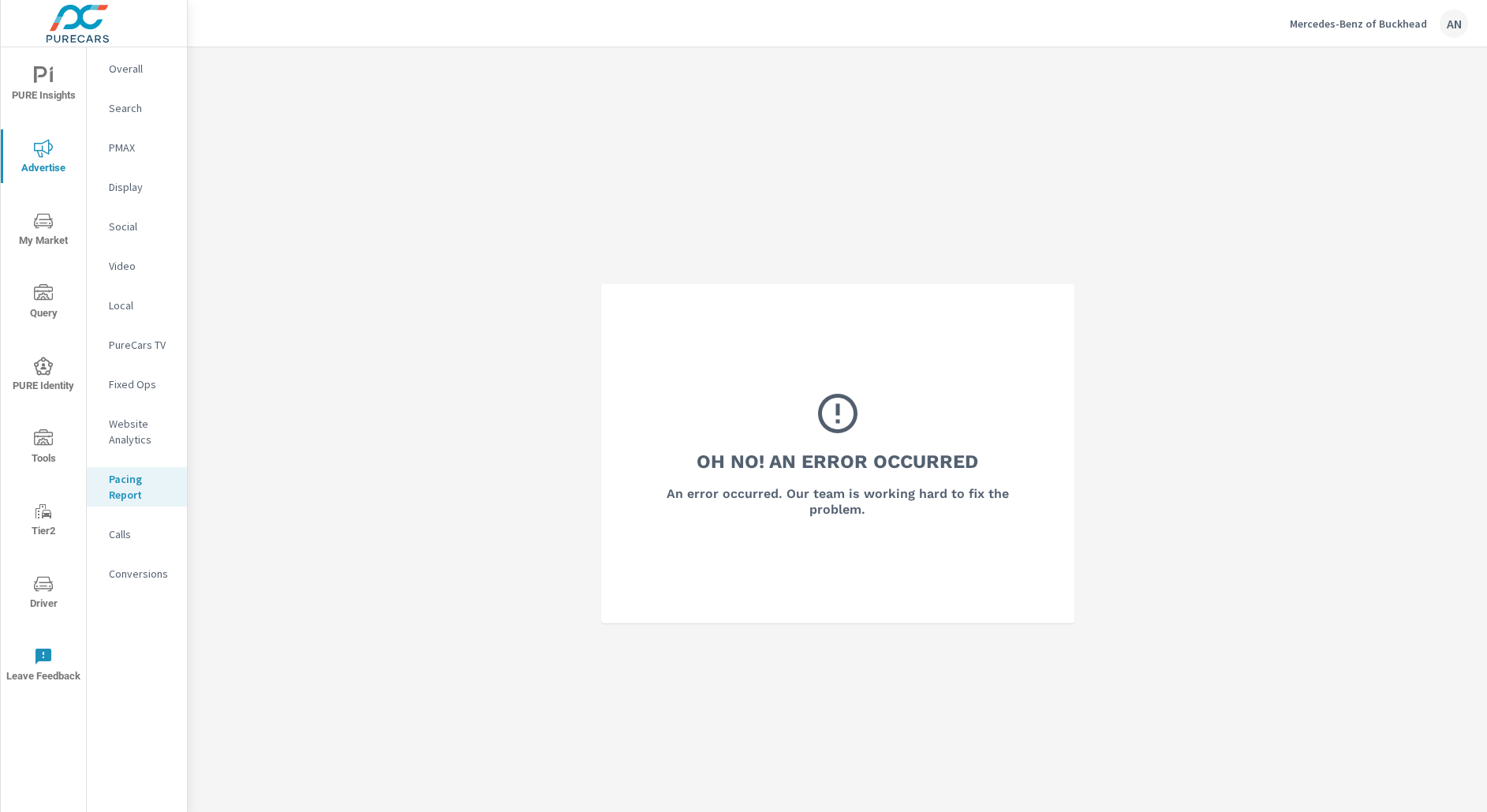
scroll to position [1, 0]
click at [1400, 12] on div "Mercedes-Benz of Buckhead AN" at bounding box center [1379, 24] width 179 height 28
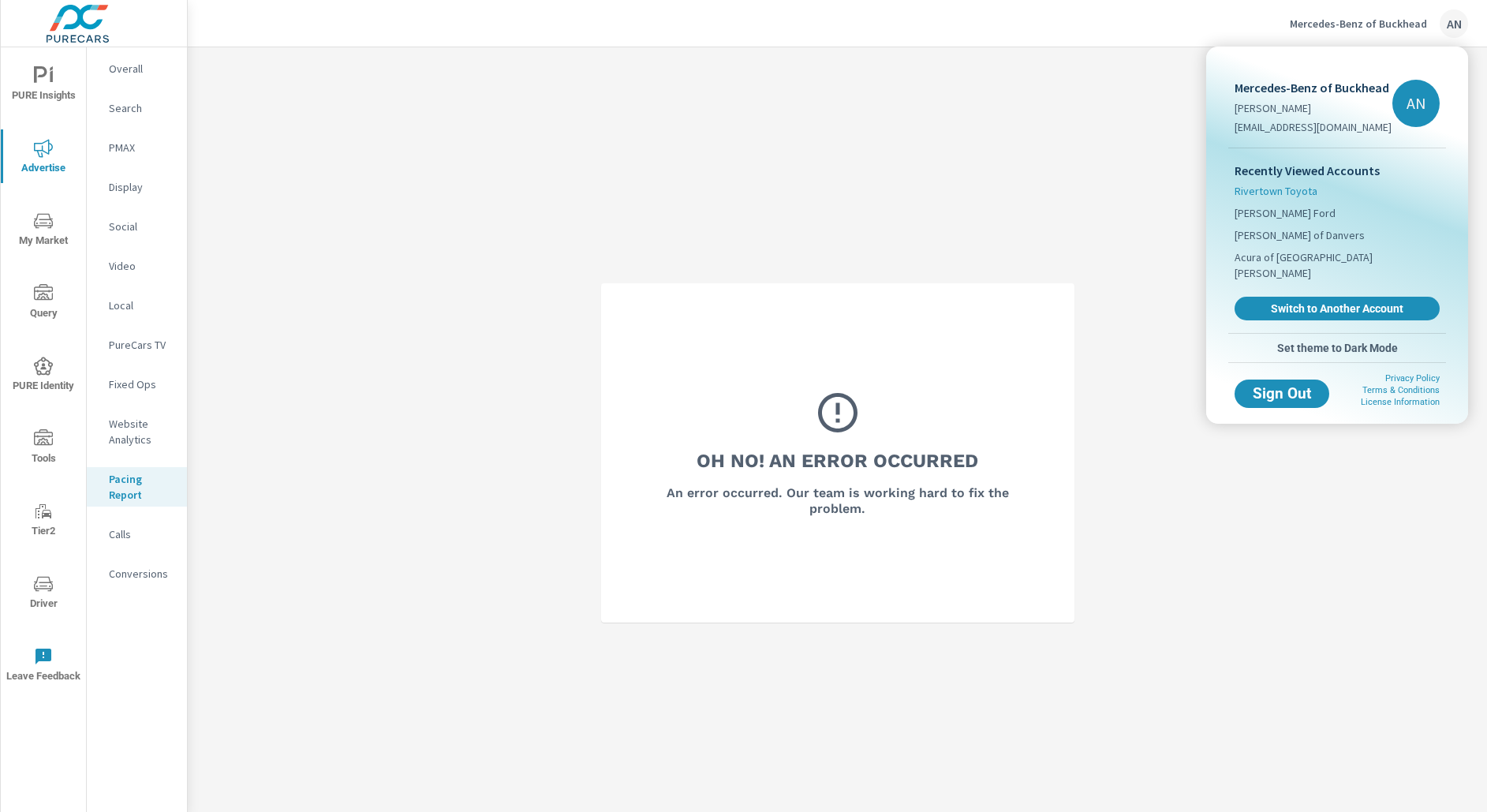
click at [1314, 190] on span "Rivertown Toyota" at bounding box center [1276, 191] width 83 height 16
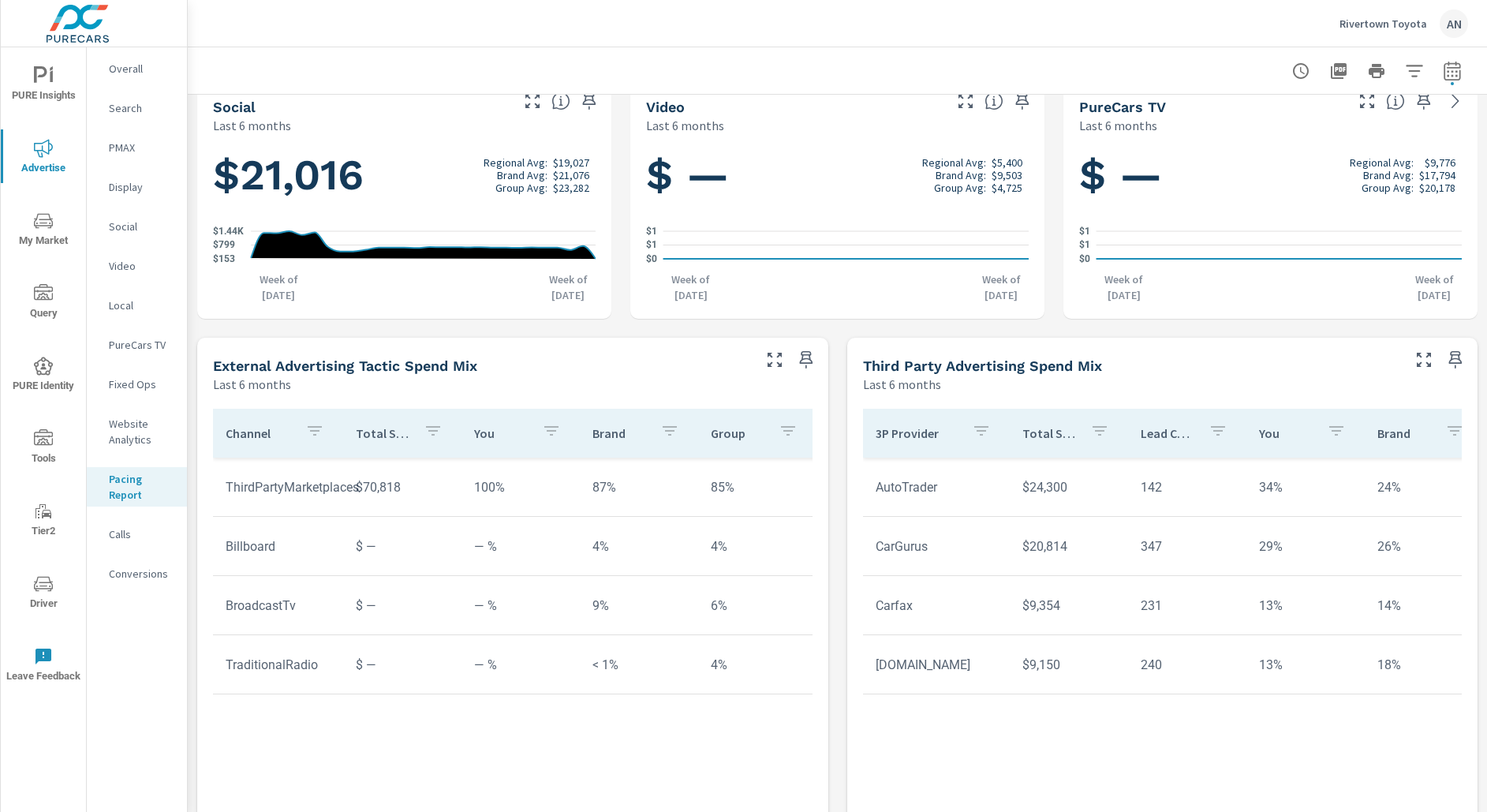
scroll to position [541, 0]
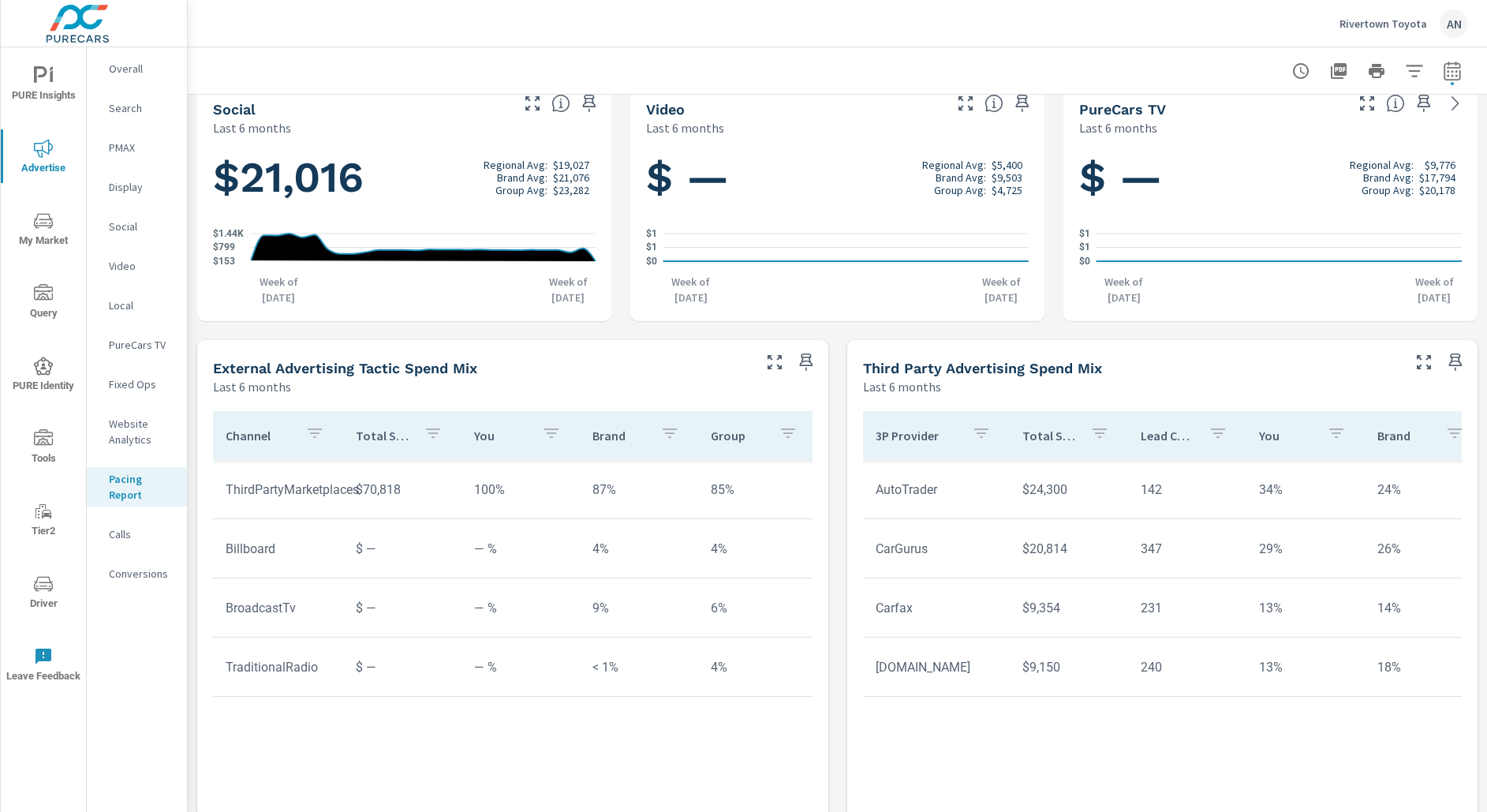
click at [1405, 15] on div "Rivertown Toyota AN" at bounding box center [1404, 24] width 129 height 28
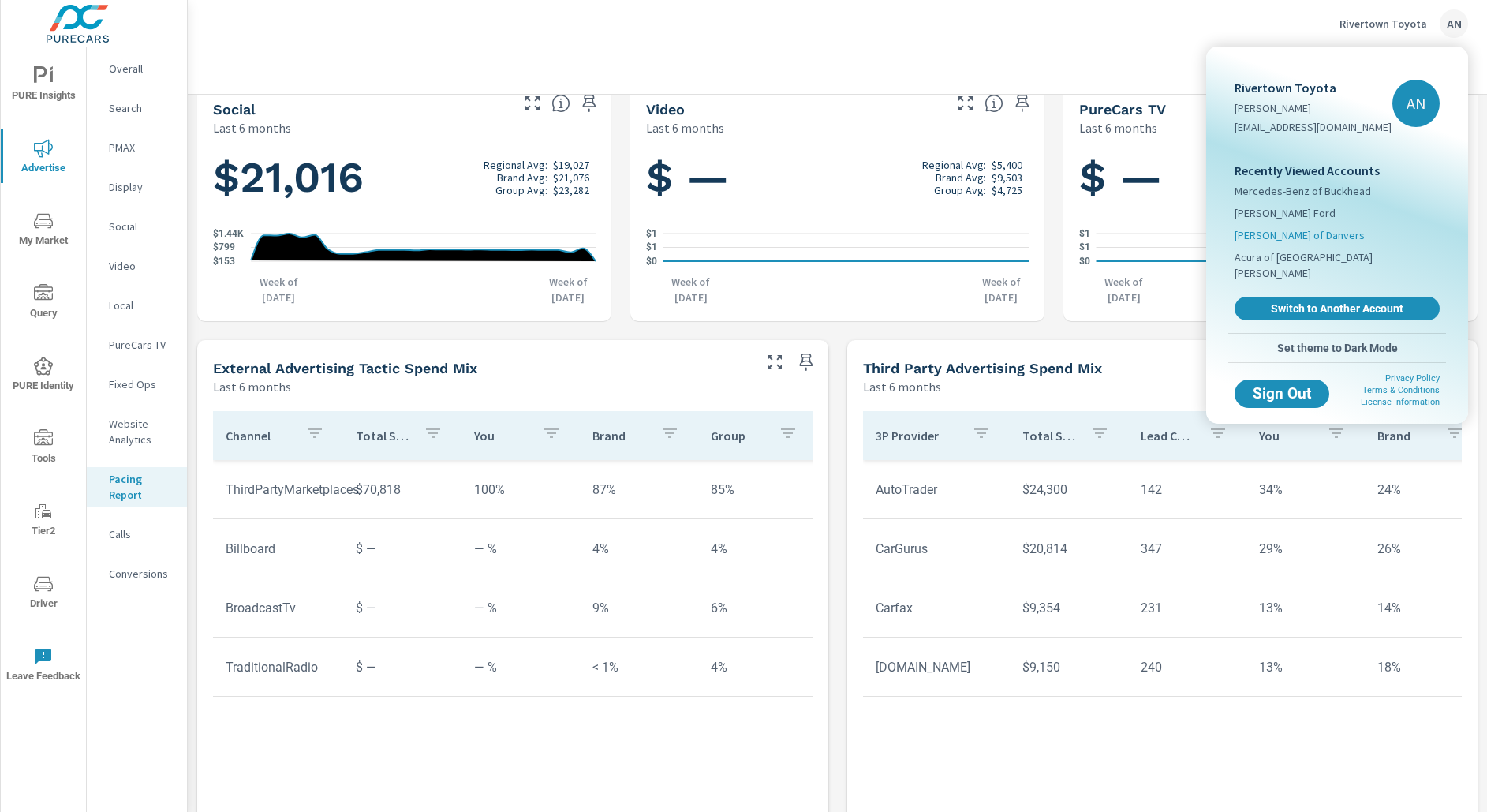
click at [1288, 233] on span "Ira Toyota of Danvers" at bounding box center [1300, 234] width 130 height 16
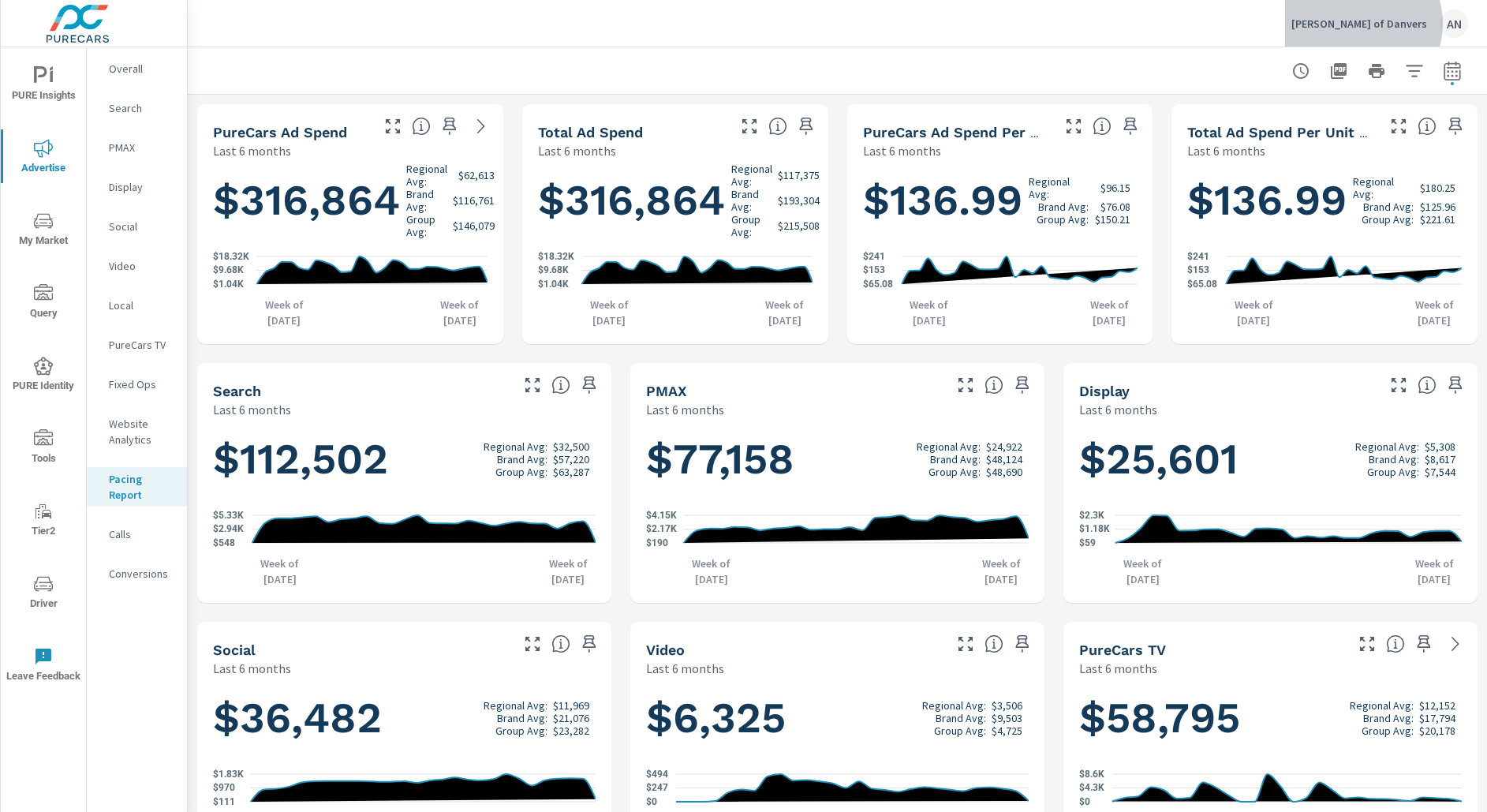
click at [1395, 24] on p "Ira Toyota of Danvers" at bounding box center [1359, 24] width 136 height 14
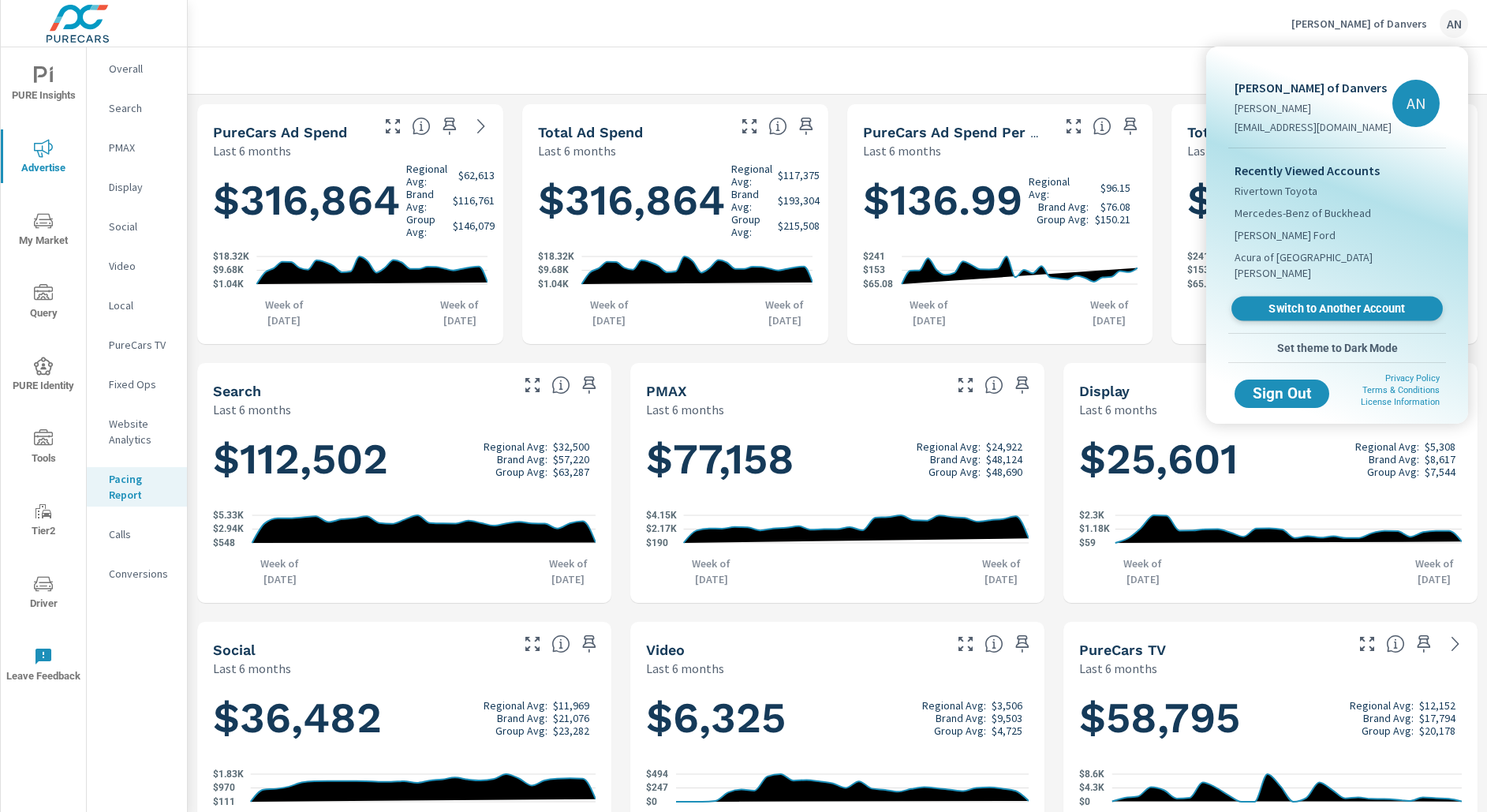
click at [1337, 302] on span "Switch to Another Account" at bounding box center [1337, 309] width 193 height 15
